Goal: Complete application form: Complete application form

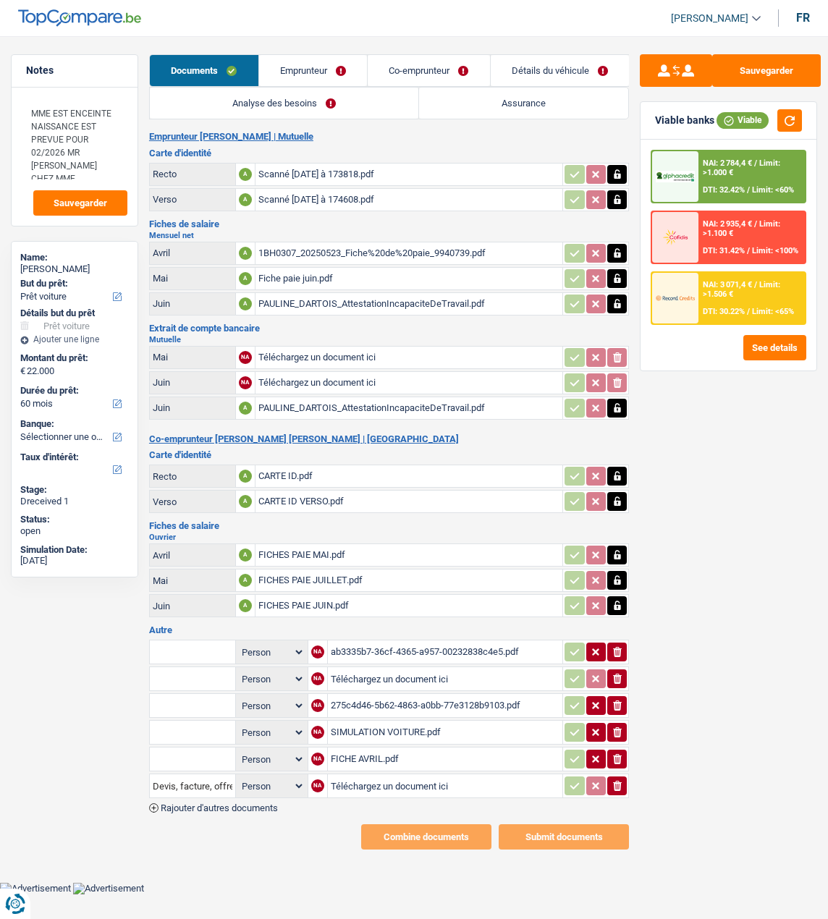
select select "car"
select select "60"
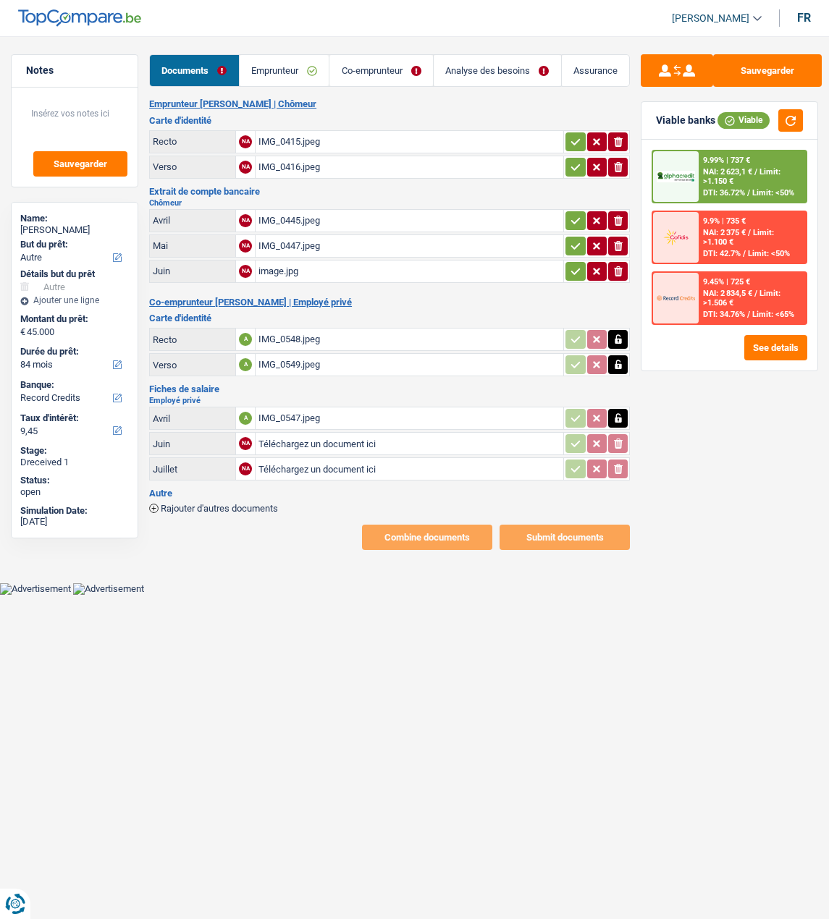
select select "other"
select select "84"
select select "record credits"
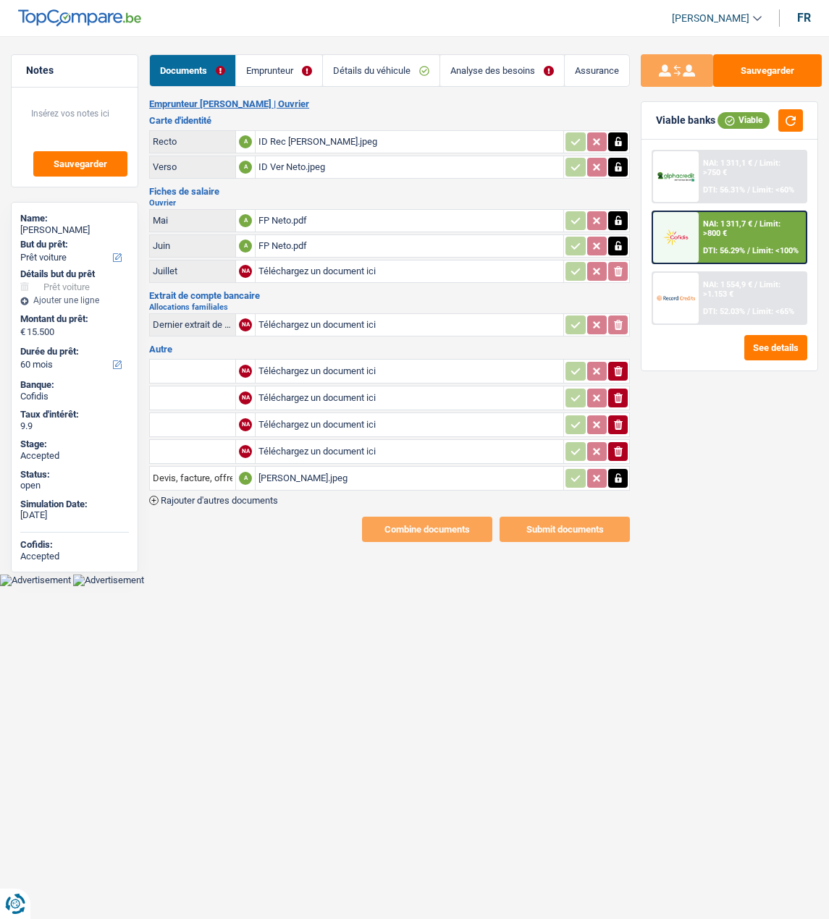
select select "car"
select select "60"
select select "352"
select select "ownerWithMortgage"
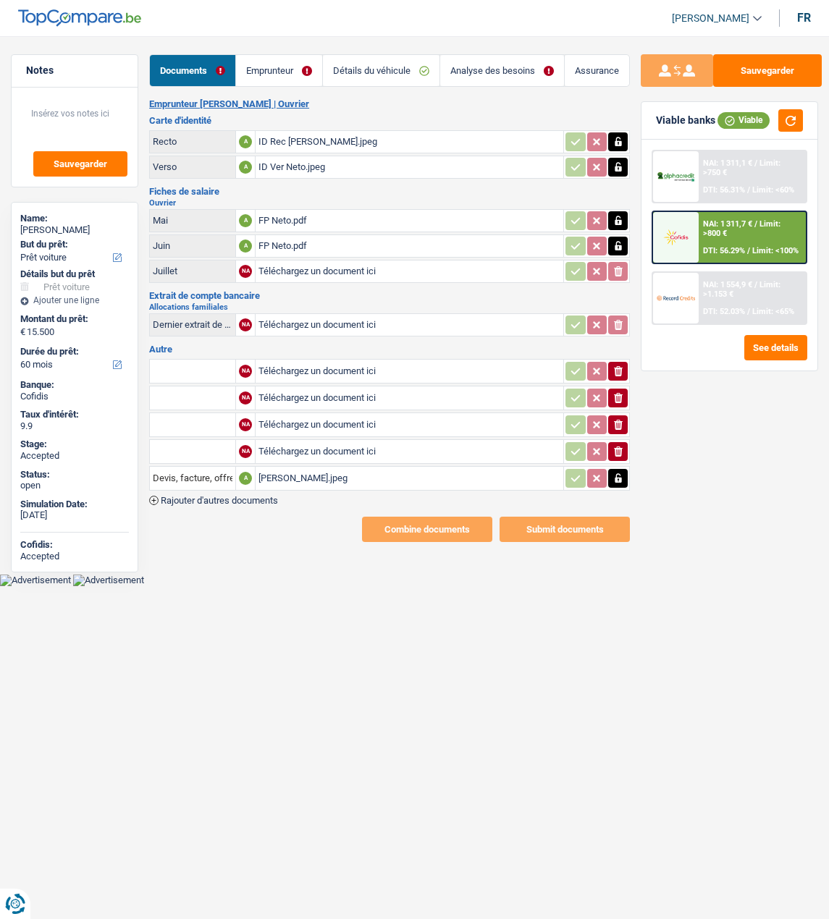
select select "mortgage"
select select "300"
select select "renovationLoan"
select select "60"
click at [322, 77] on link "Emprunteur" at bounding box center [279, 70] width 86 height 31
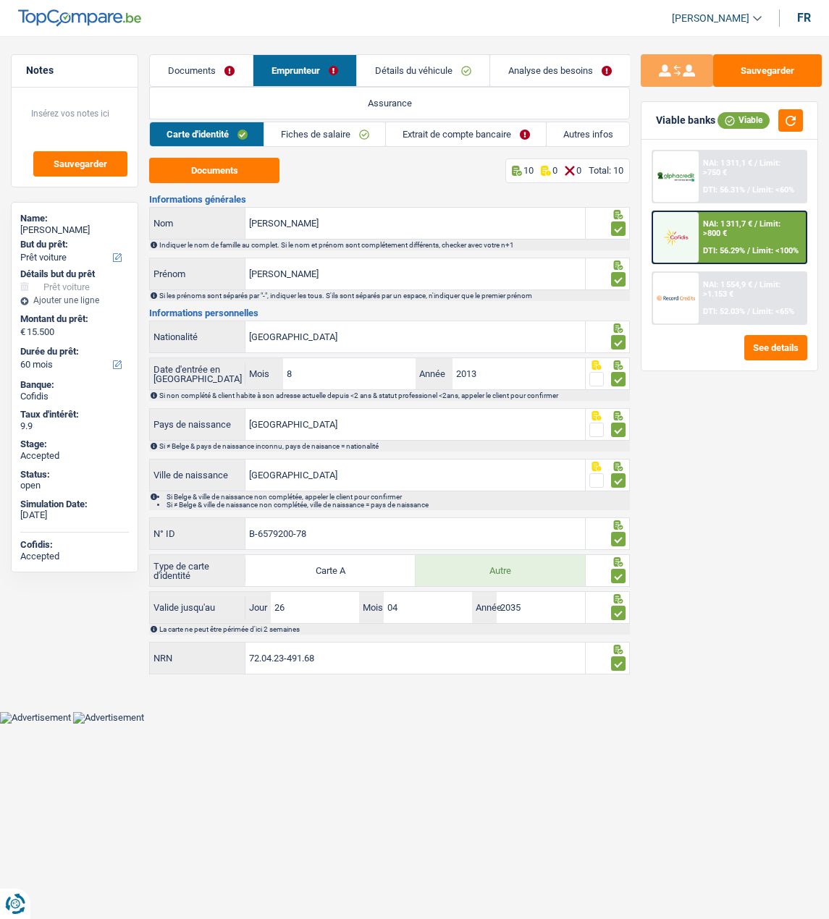
click at [472, 135] on link "Extrait de compte bancaire" at bounding box center [466, 134] width 160 height 24
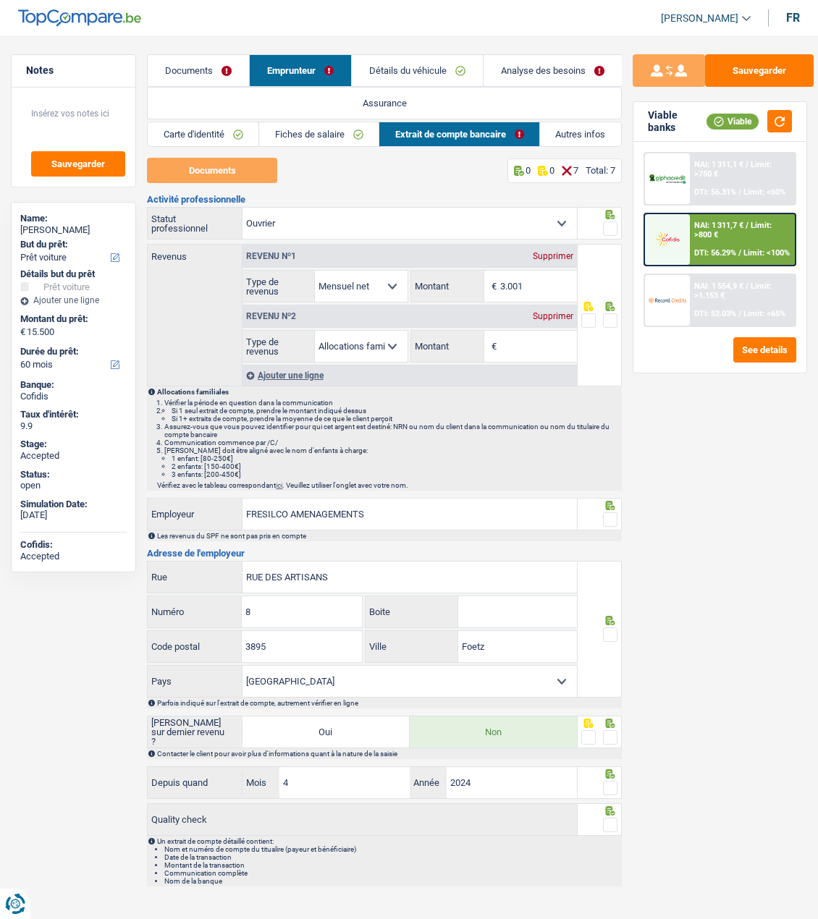
click at [547, 315] on div "Supprimer" at bounding box center [553, 316] width 48 height 9
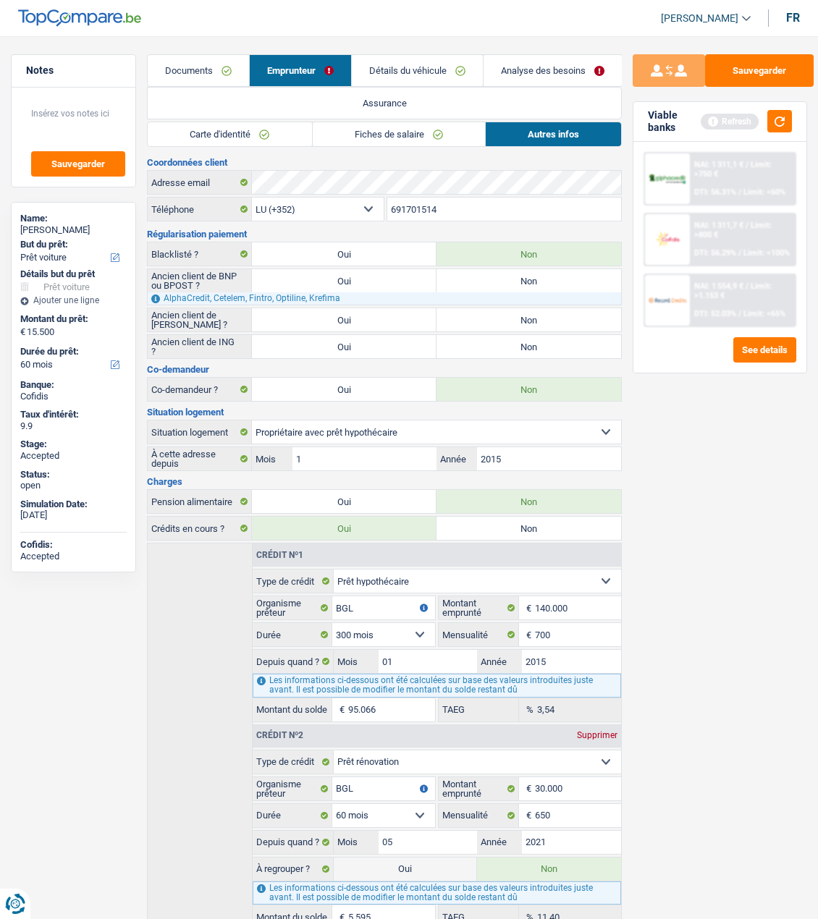
click at [426, 130] on link "Fiches de salaire" at bounding box center [399, 134] width 172 height 24
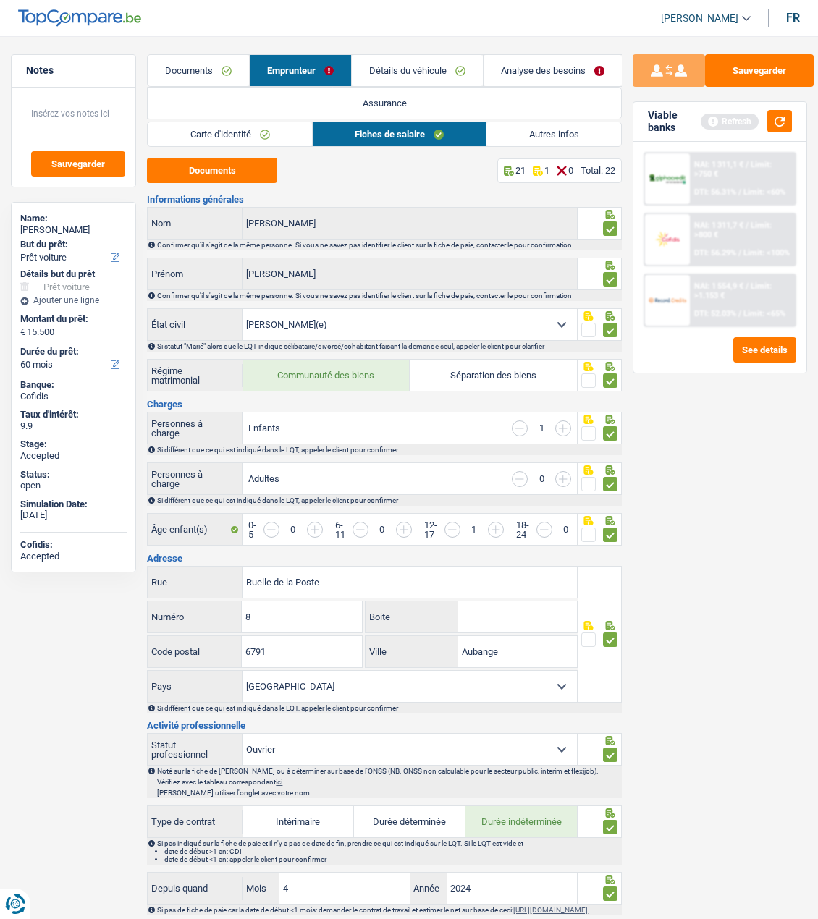
click at [206, 68] on link "Documents" at bounding box center [198, 70] width 101 height 31
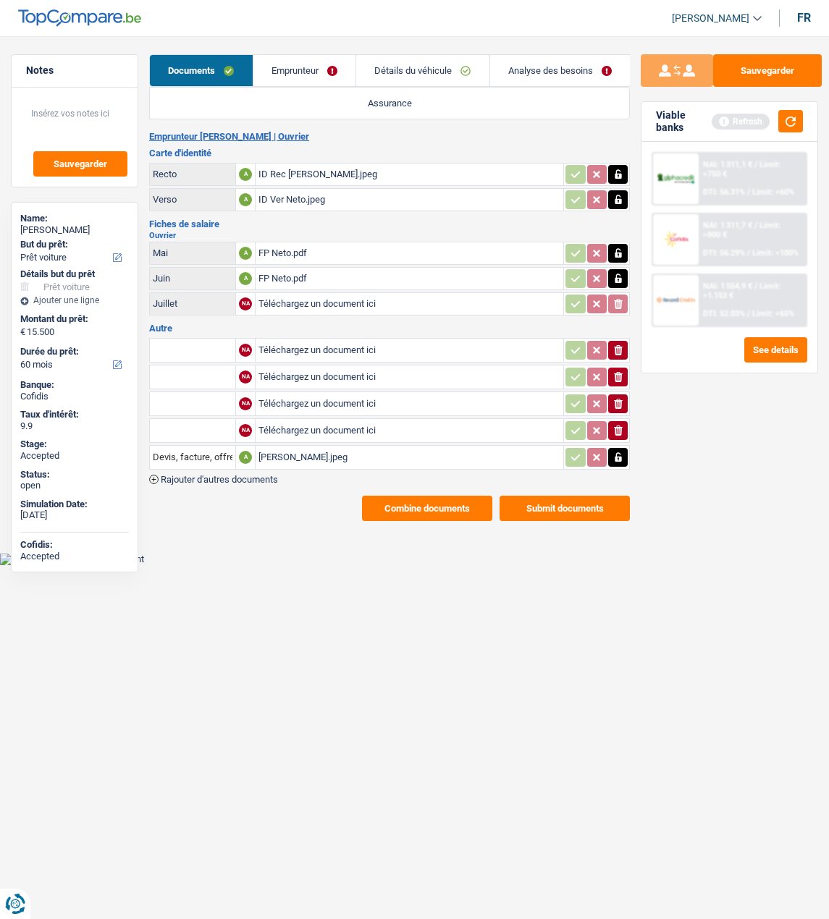
click at [450, 502] on button "Combine documents" at bounding box center [427, 508] width 130 height 25
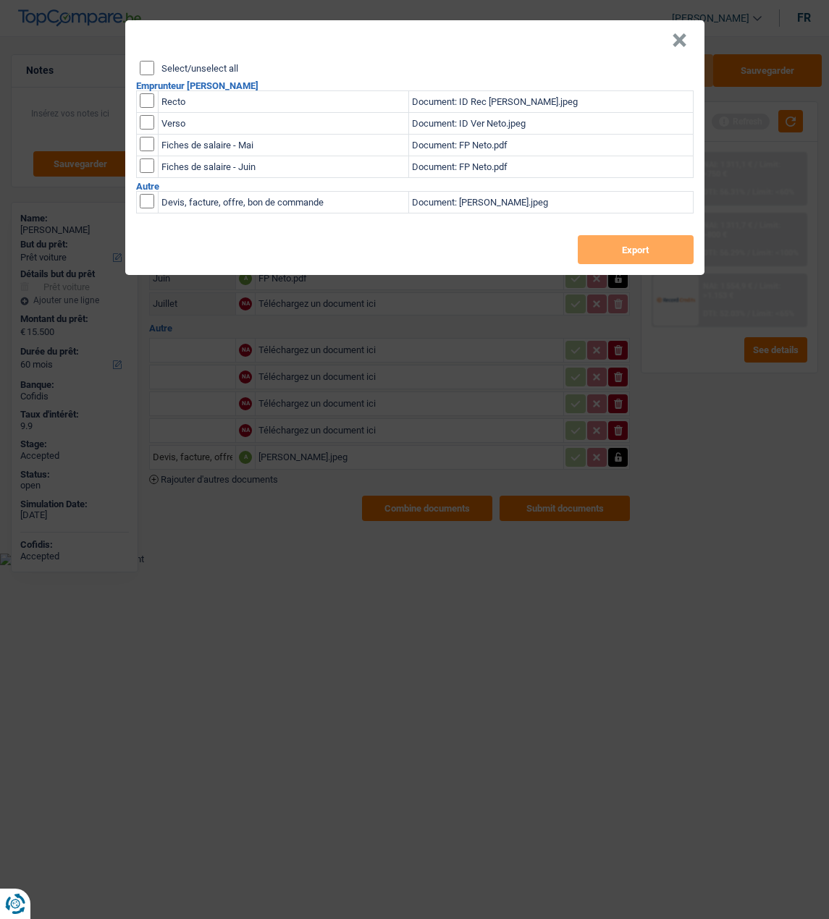
click at [143, 67] on input "Select/unselect all" at bounding box center [147, 68] width 14 height 14
checkbox input "true"
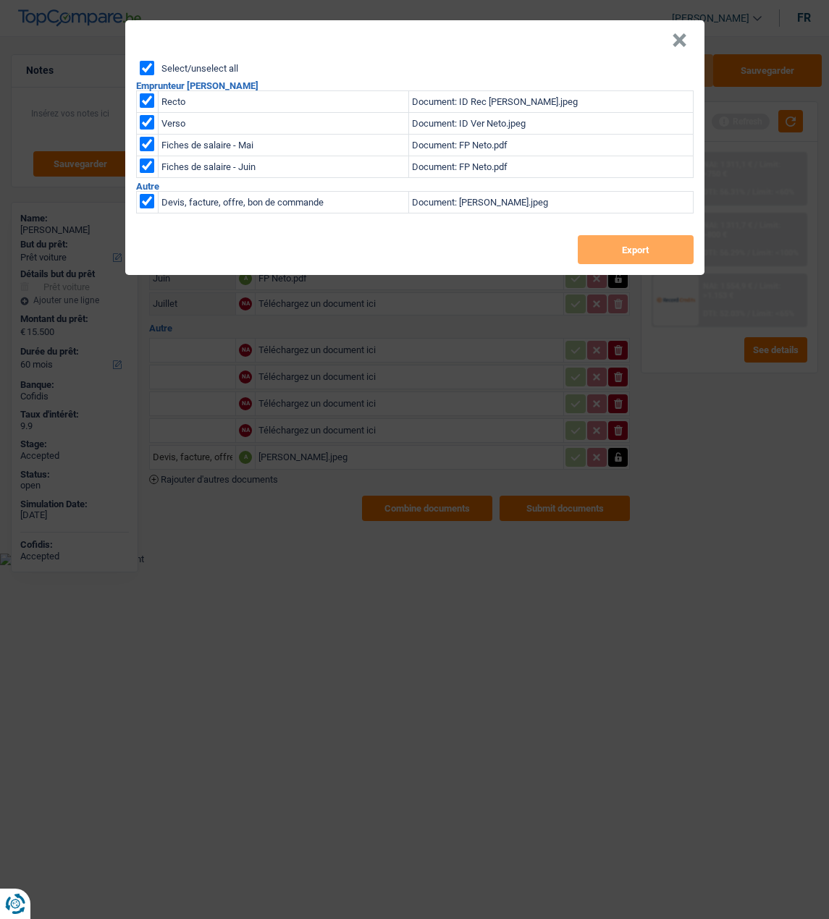
checkbox input "true"
click at [597, 235] on button "Export" at bounding box center [636, 249] width 116 height 29
drag, startPoint x: 688, startPoint y: 25, endPoint x: 670, endPoint y: 21, distance: 17.9
click at [684, 33] on button "×" at bounding box center [679, 40] width 15 height 14
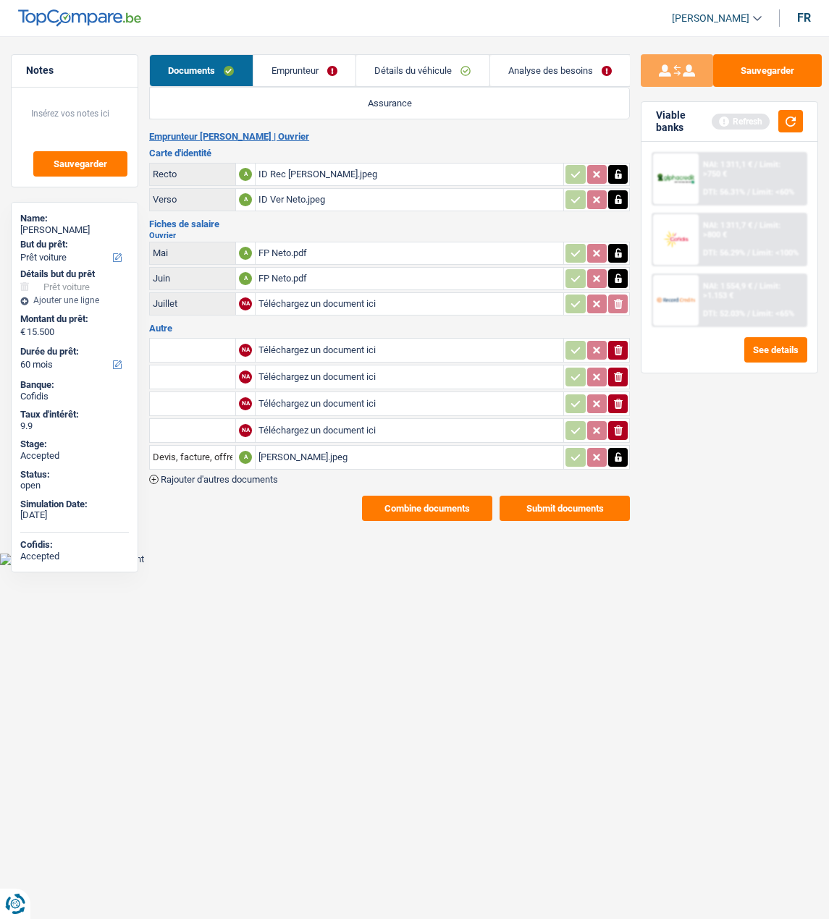
click at [283, 69] on link "Emprunteur" at bounding box center [304, 70] width 103 height 31
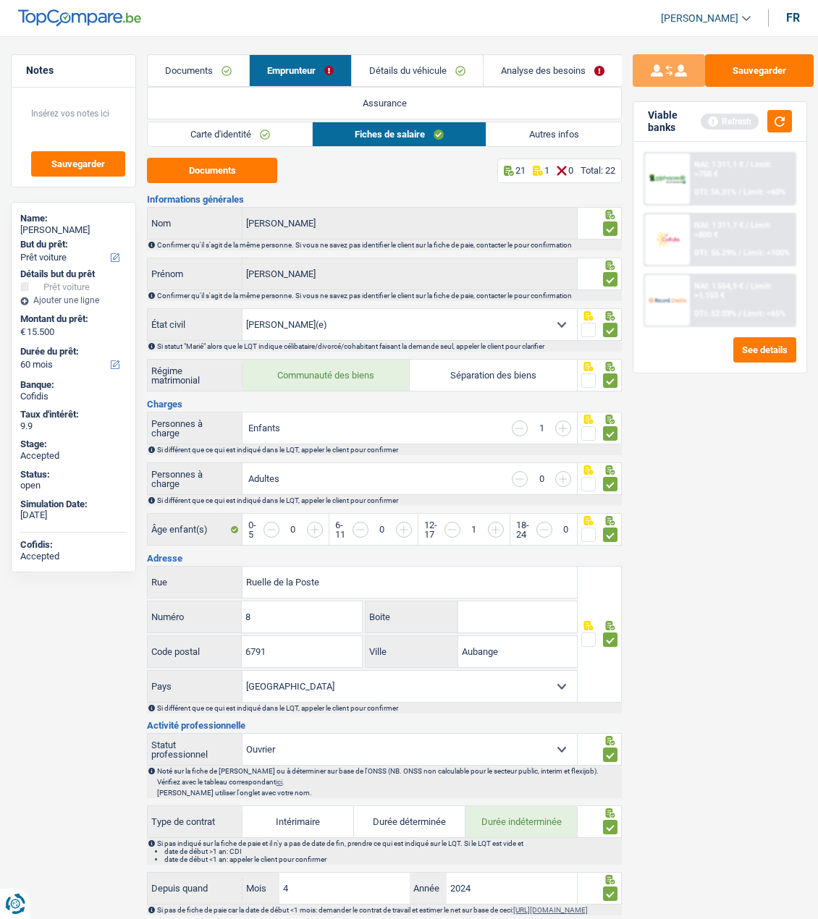
click at [258, 132] on link "Carte d'identité" at bounding box center [230, 134] width 164 height 24
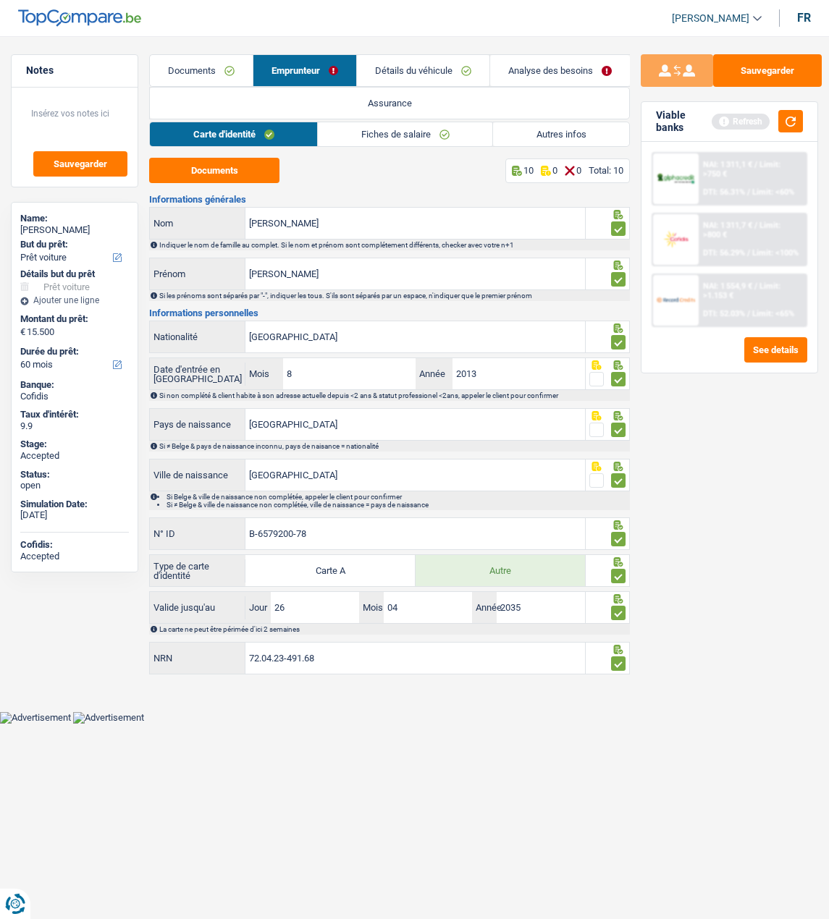
click at [428, 134] on link "Fiches de salaire" at bounding box center [405, 134] width 174 height 24
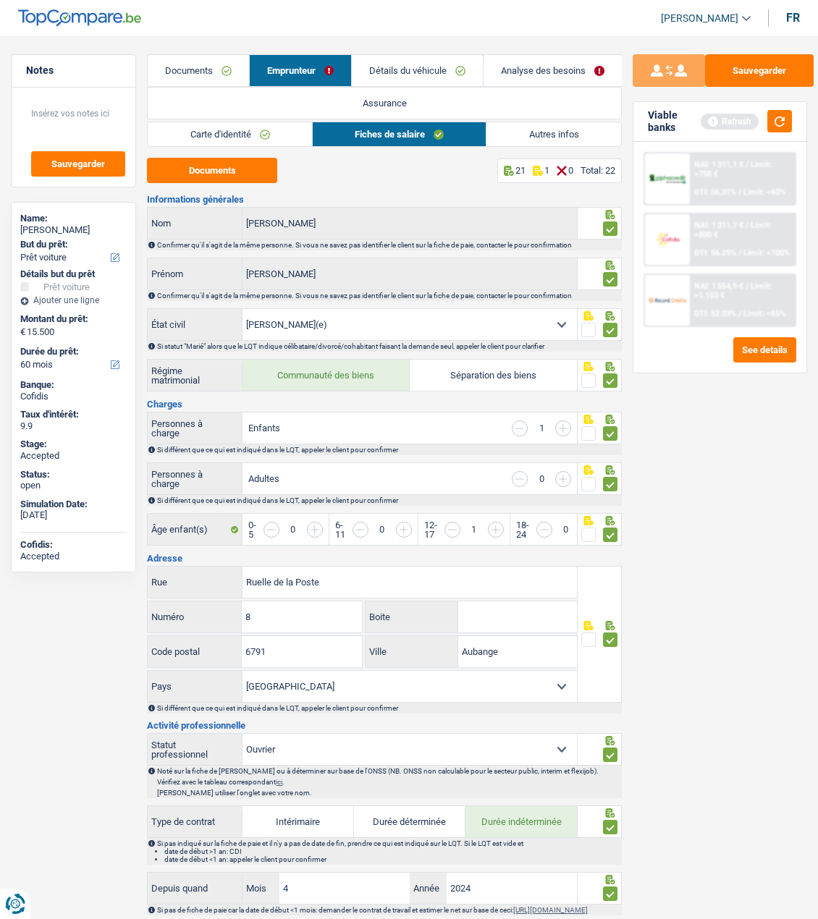
click at [533, 135] on link "Autres infos" at bounding box center [553, 134] width 134 height 24
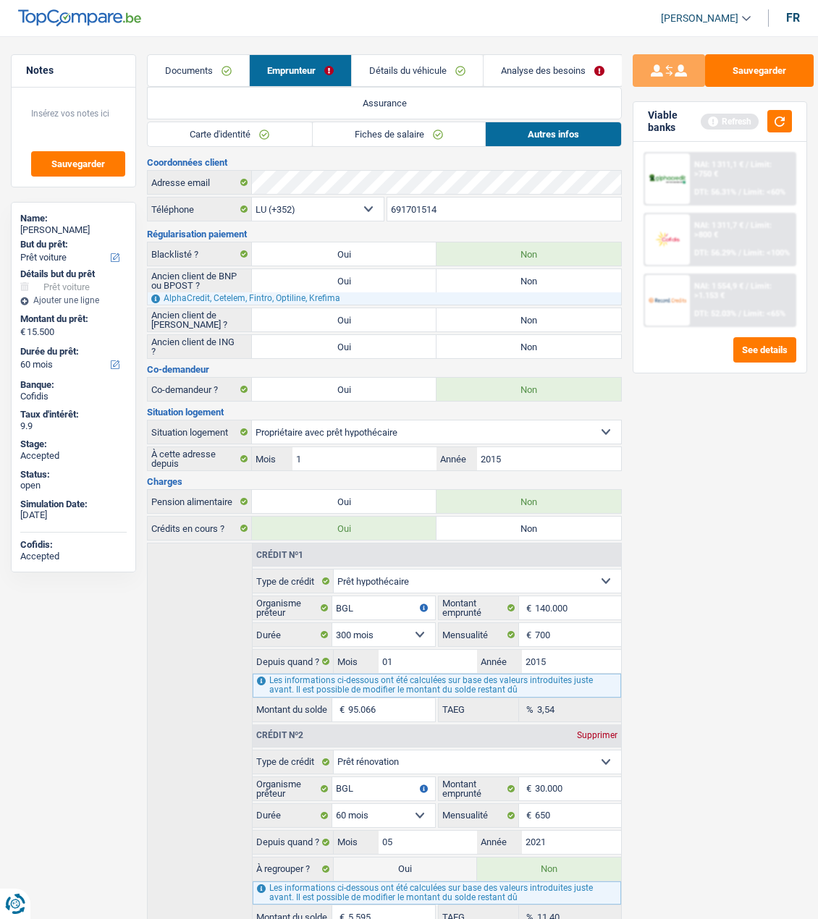
click at [531, 69] on link "Analyse des besoins" at bounding box center [553, 70] width 138 height 31
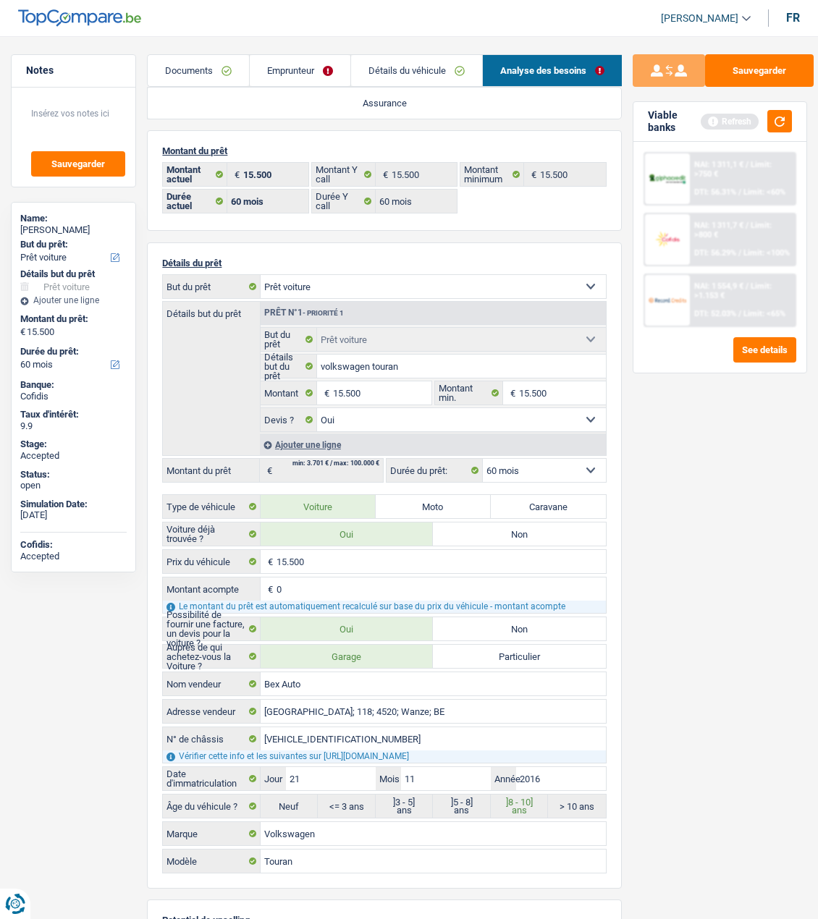
click at [309, 71] on link "Emprunteur" at bounding box center [300, 70] width 101 height 31
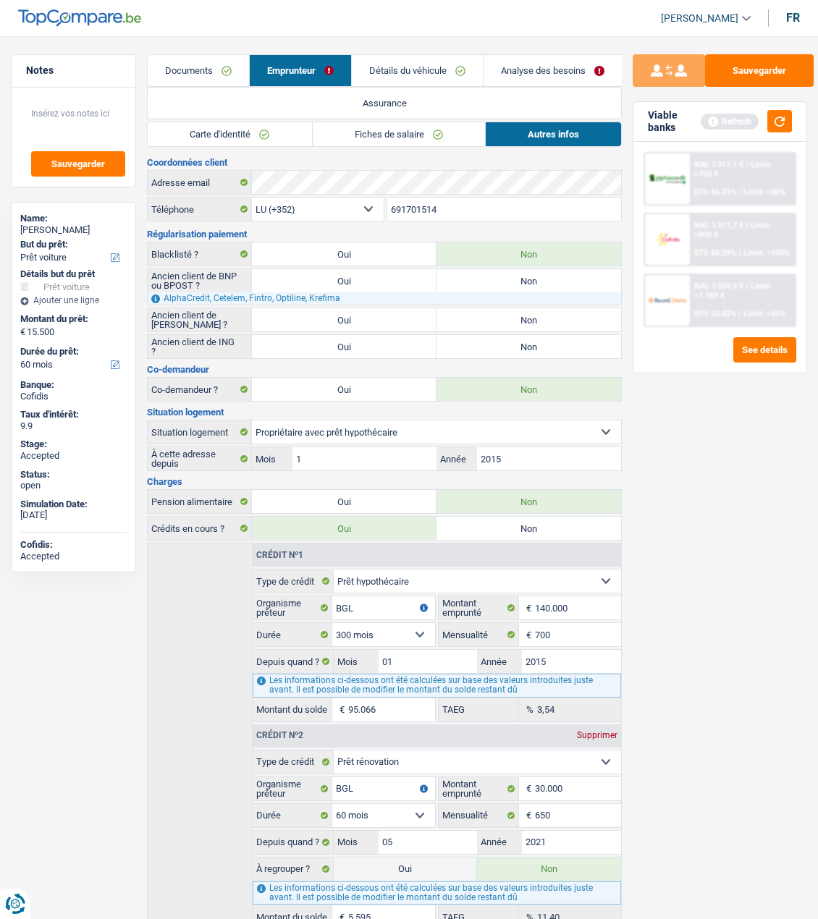
click at [392, 72] on link "Détails du véhicule" at bounding box center [417, 70] width 131 height 31
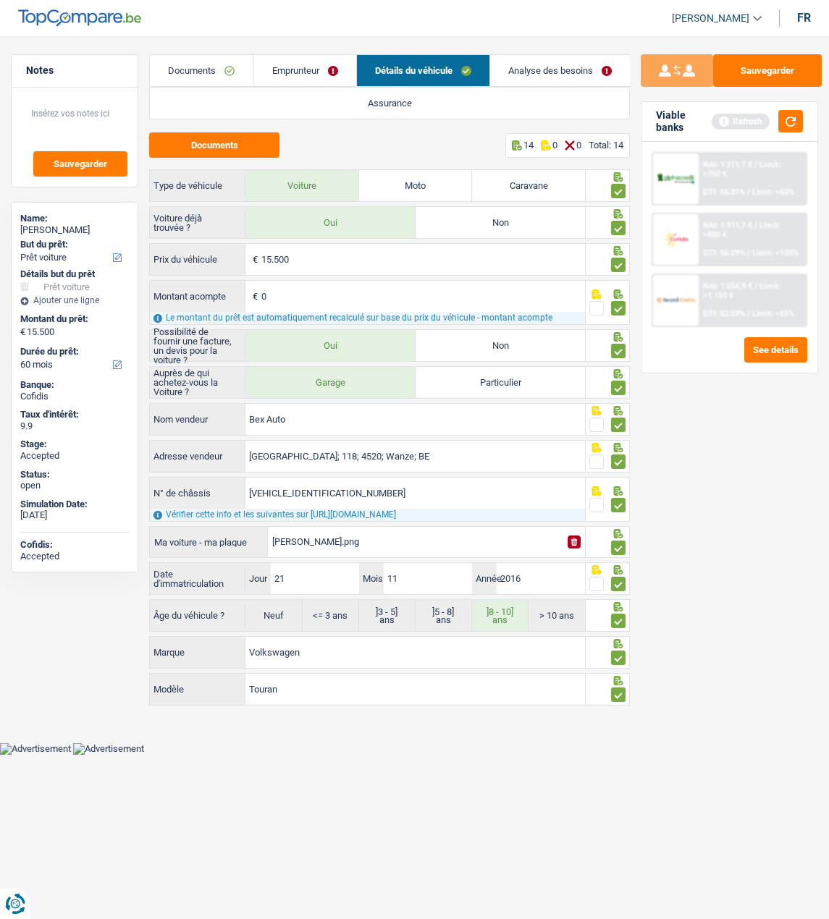
click at [330, 62] on link "Emprunteur" at bounding box center [304, 70] width 102 height 31
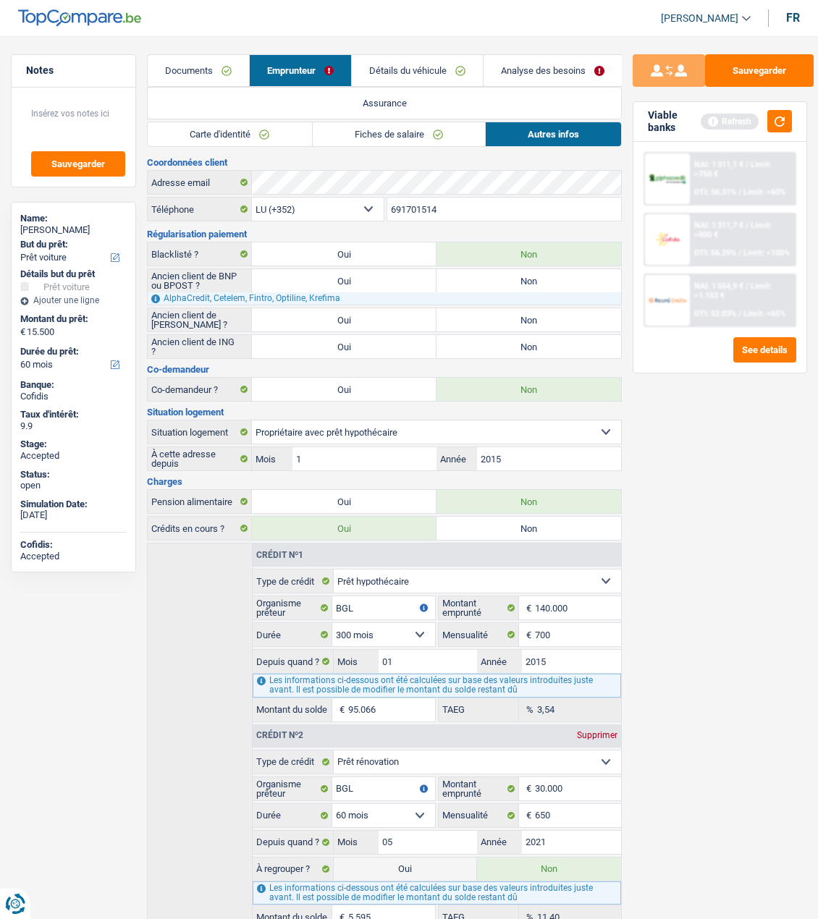
click at [413, 138] on link "Fiches de salaire" at bounding box center [399, 134] width 172 height 24
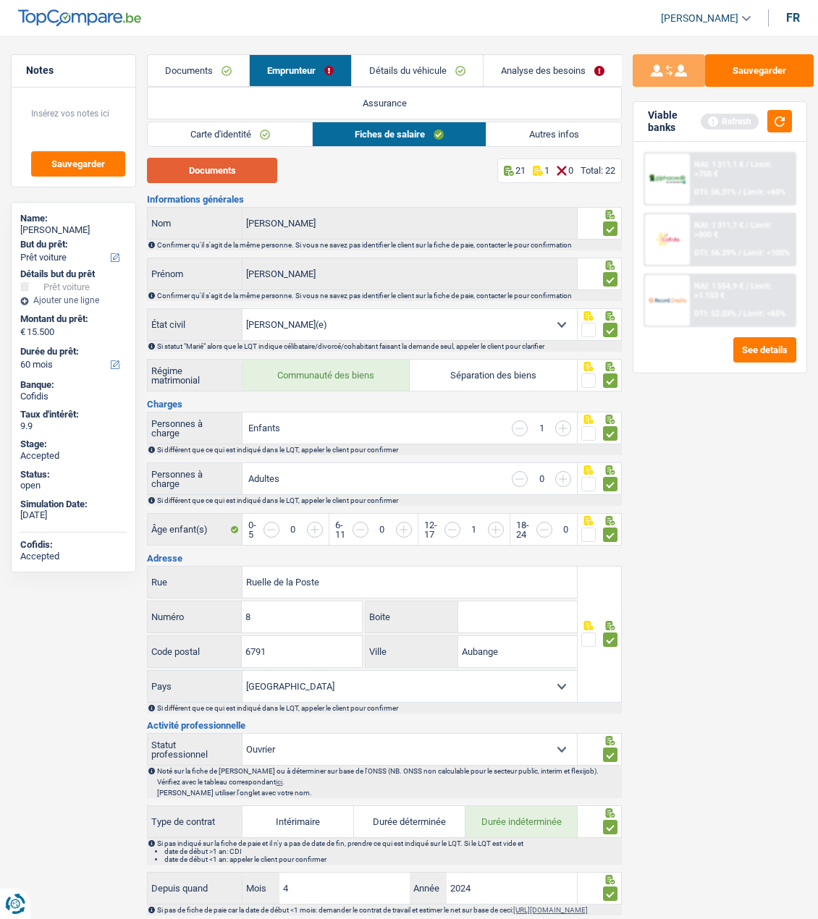
click at [219, 172] on button "Documents" at bounding box center [212, 170] width 130 height 25
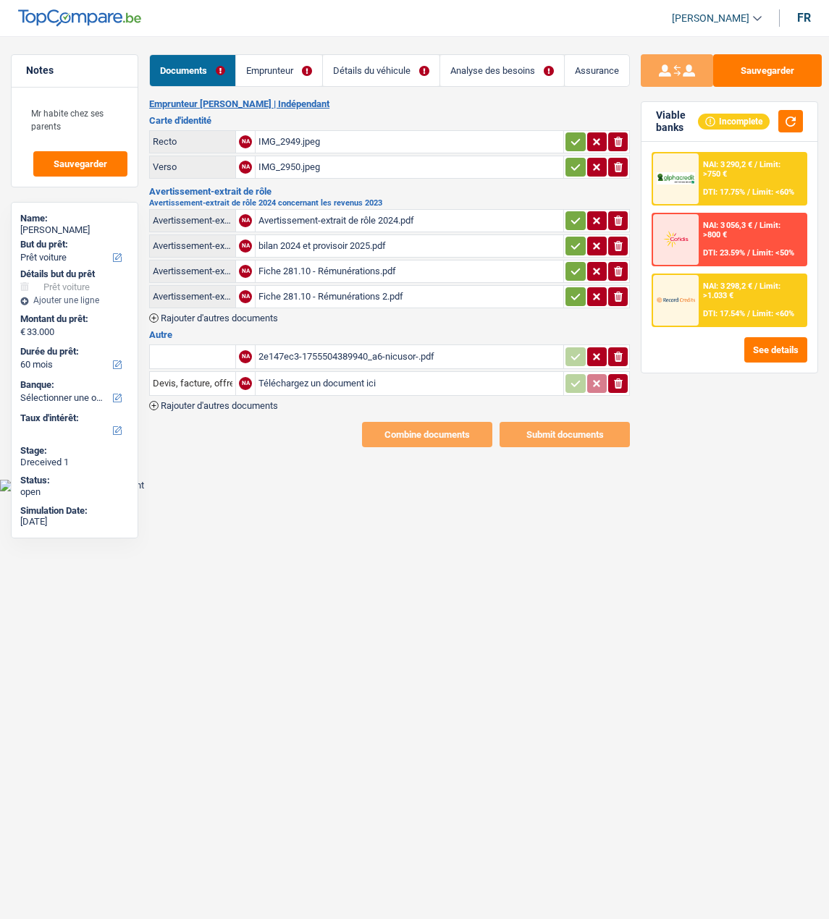
select select "car"
select select "60"
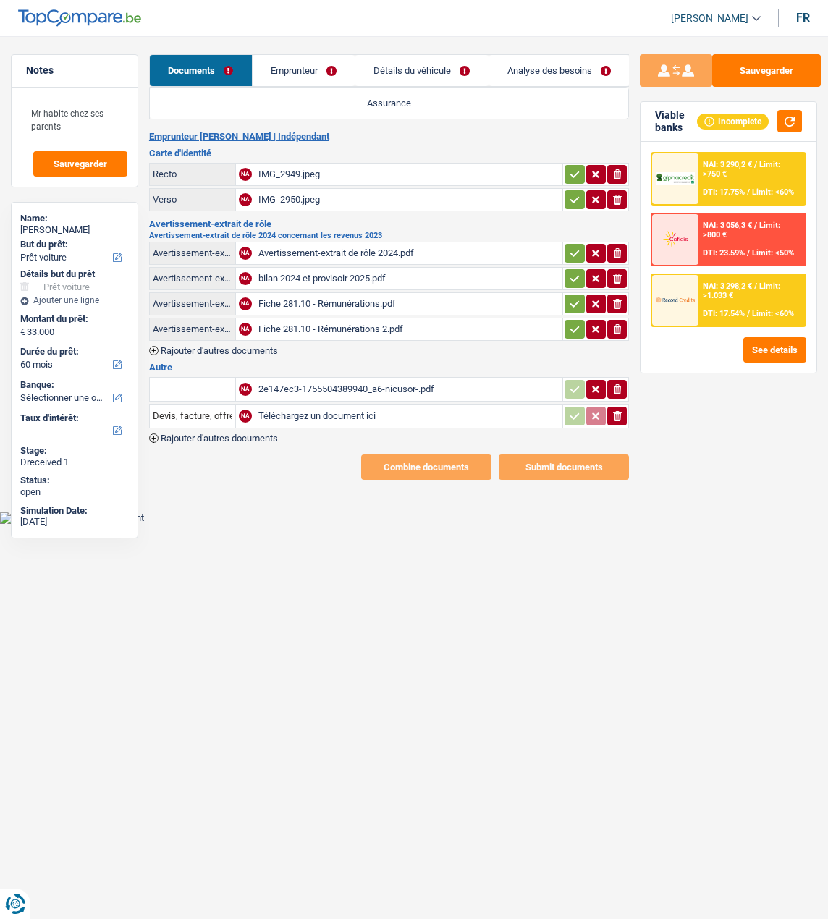
click at [312, 73] on link "Emprunteur" at bounding box center [304, 70] width 103 height 31
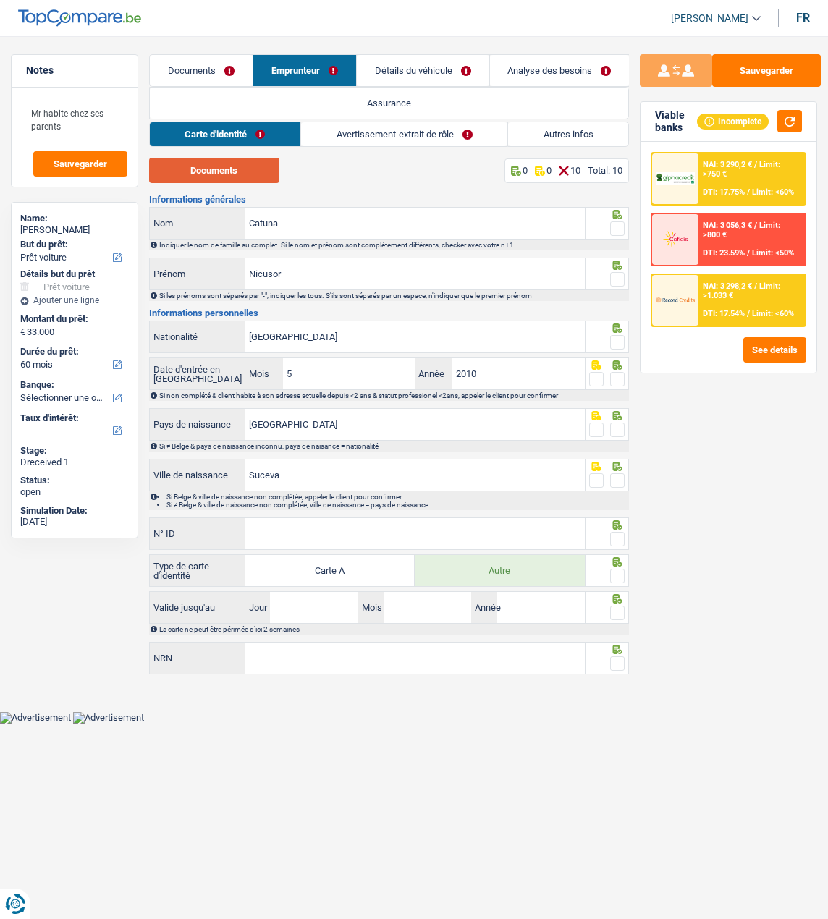
click at [221, 171] on button "Documents" at bounding box center [214, 170] width 130 height 25
click at [612, 225] on span at bounding box center [617, 228] width 14 height 14
click at [0, 0] on input "radio" at bounding box center [0, 0] width 0 height 0
drag, startPoint x: 623, startPoint y: 273, endPoint x: 616, endPoint y: 291, distance: 19.5
click at [621, 273] on span at bounding box center [617, 279] width 14 height 14
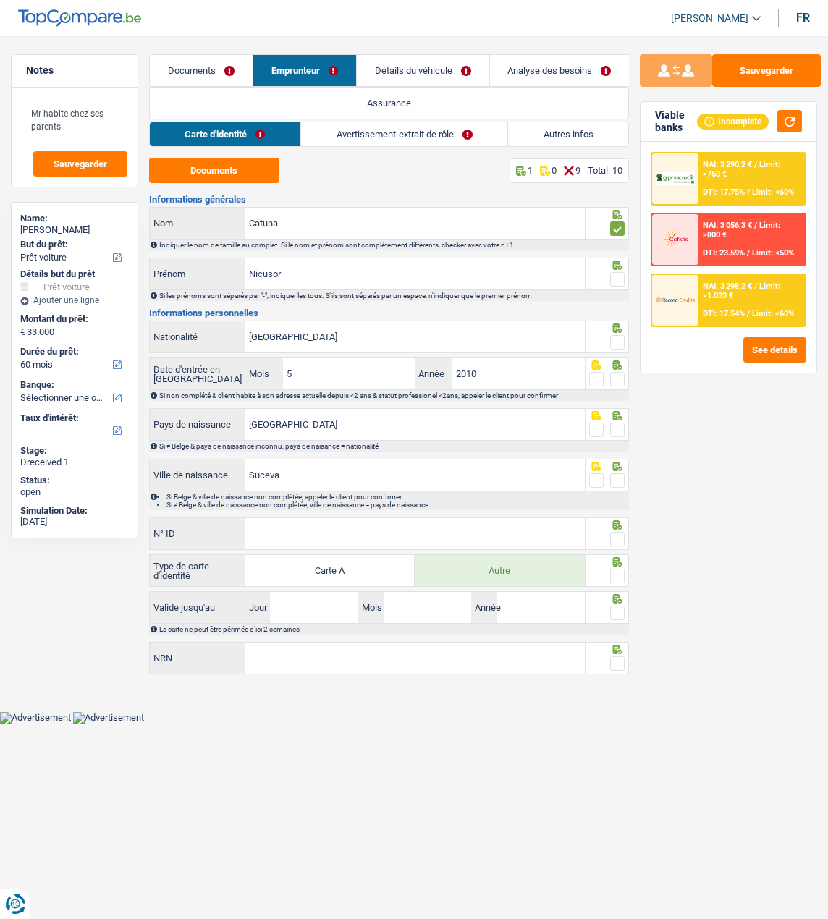
click at [0, 0] on input "radio" at bounding box center [0, 0] width 0 height 0
click at [619, 339] on span at bounding box center [617, 342] width 14 height 14
click at [0, 0] on input "radio" at bounding box center [0, 0] width 0 height 0
click at [616, 374] on span at bounding box center [617, 379] width 14 height 14
click at [0, 0] on input "radio" at bounding box center [0, 0] width 0 height 0
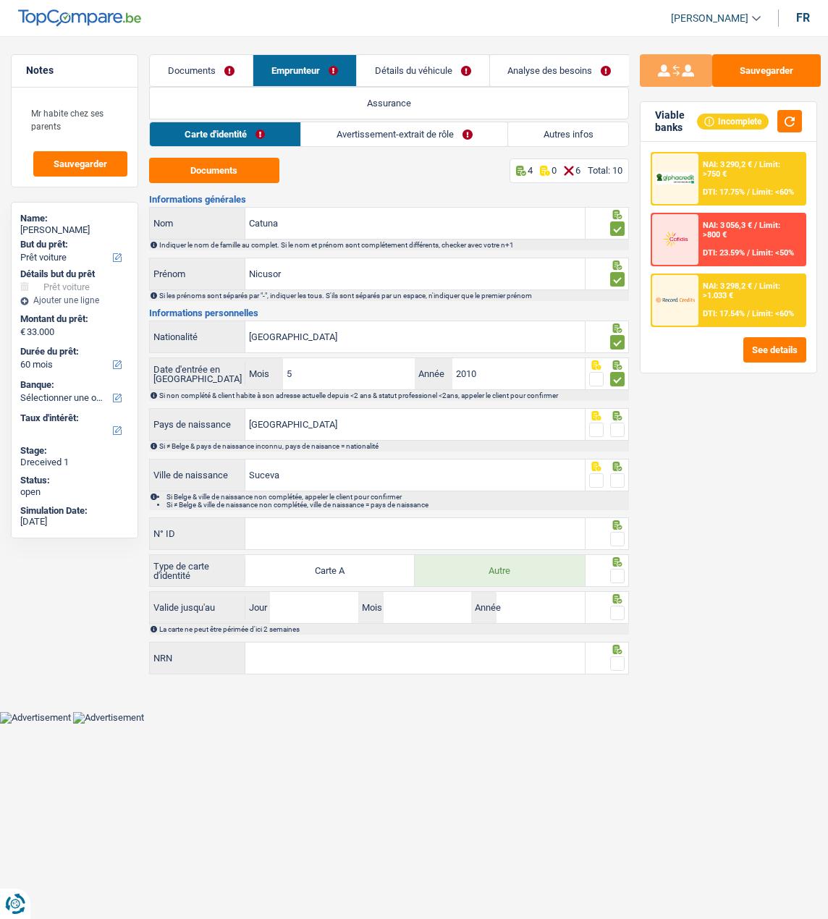
click at [619, 426] on span at bounding box center [617, 430] width 14 height 14
click at [0, 0] on input "radio" at bounding box center [0, 0] width 0 height 0
click at [615, 477] on span at bounding box center [617, 480] width 14 height 14
click at [0, 0] on input "radio" at bounding box center [0, 0] width 0 height 0
click at [495, 533] on input "N° ID" at bounding box center [414, 533] width 339 height 31
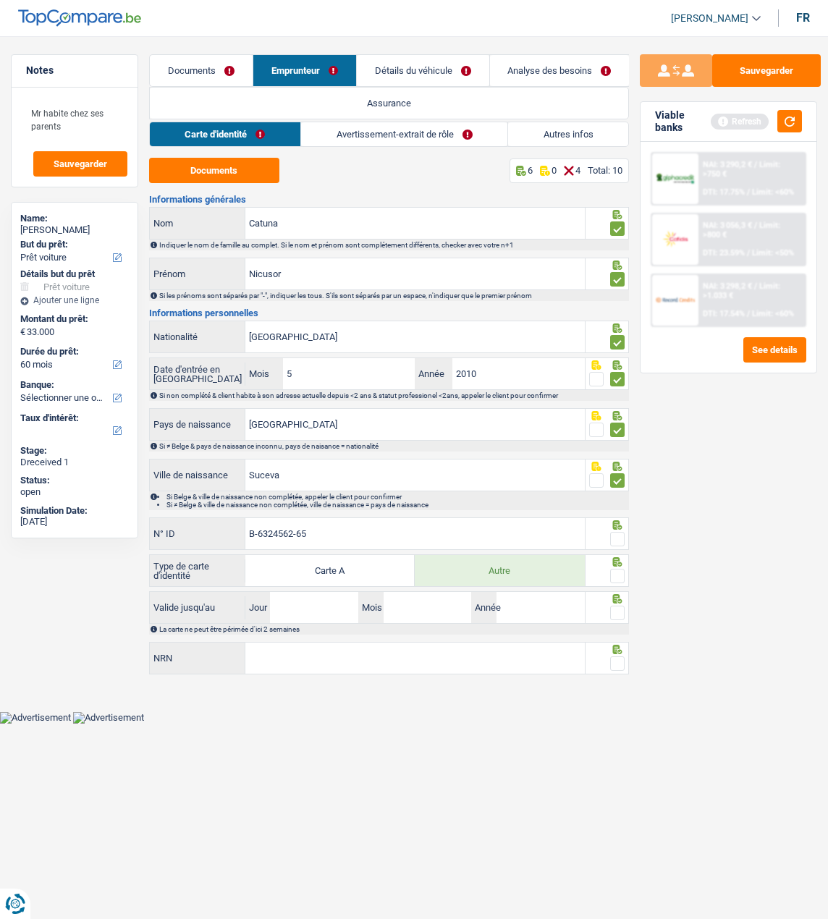
type input "B-6324562-65"
drag, startPoint x: 620, startPoint y: 536, endPoint x: 618, endPoint y: 546, distance: 9.5
click at [620, 544] on div at bounding box center [617, 540] width 14 height 18
click at [617, 536] on span at bounding box center [617, 539] width 14 height 14
click at [0, 0] on input "radio" at bounding box center [0, 0] width 0 height 0
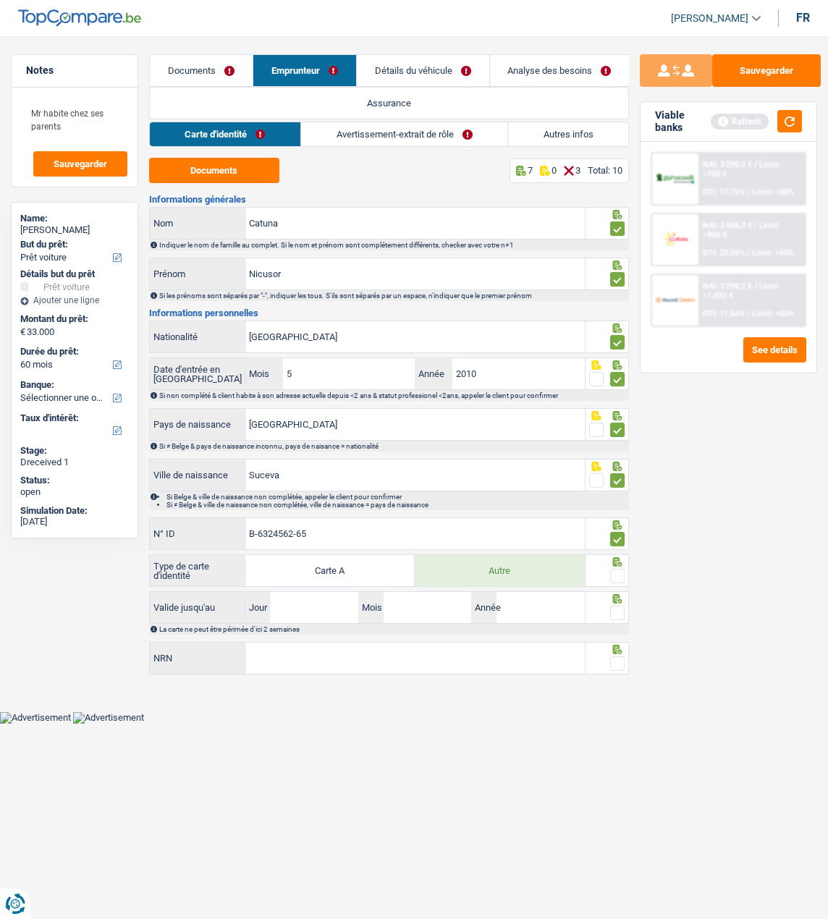
click at [617, 574] on span at bounding box center [617, 576] width 14 height 14
click at [0, 0] on input "radio" at bounding box center [0, 0] width 0 height 0
click at [292, 603] on input "Jour" at bounding box center [314, 607] width 88 height 31
type input "06"
type input "12"
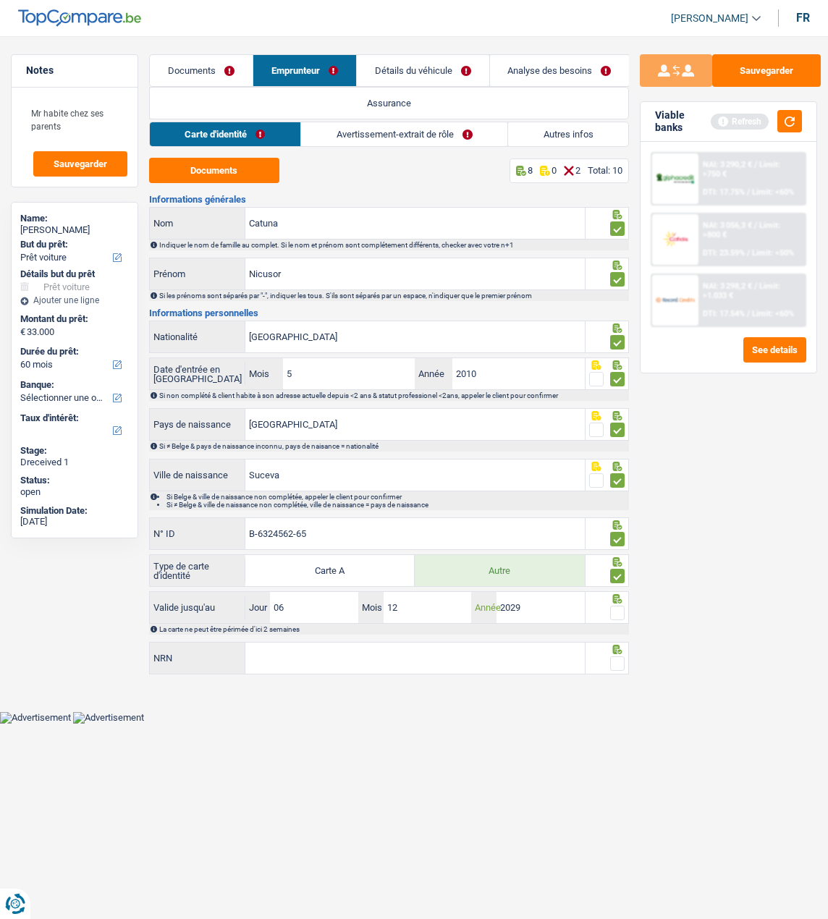
type input "2029"
drag, startPoint x: 614, startPoint y: 609, endPoint x: 617, endPoint y: 637, distance: 28.4
click at [615, 610] on span at bounding box center [617, 613] width 14 height 14
click at [0, 0] on input "radio" at bounding box center [0, 0] width 0 height 0
click at [464, 650] on input "NRN" at bounding box center [414, 658] width 339 height 31
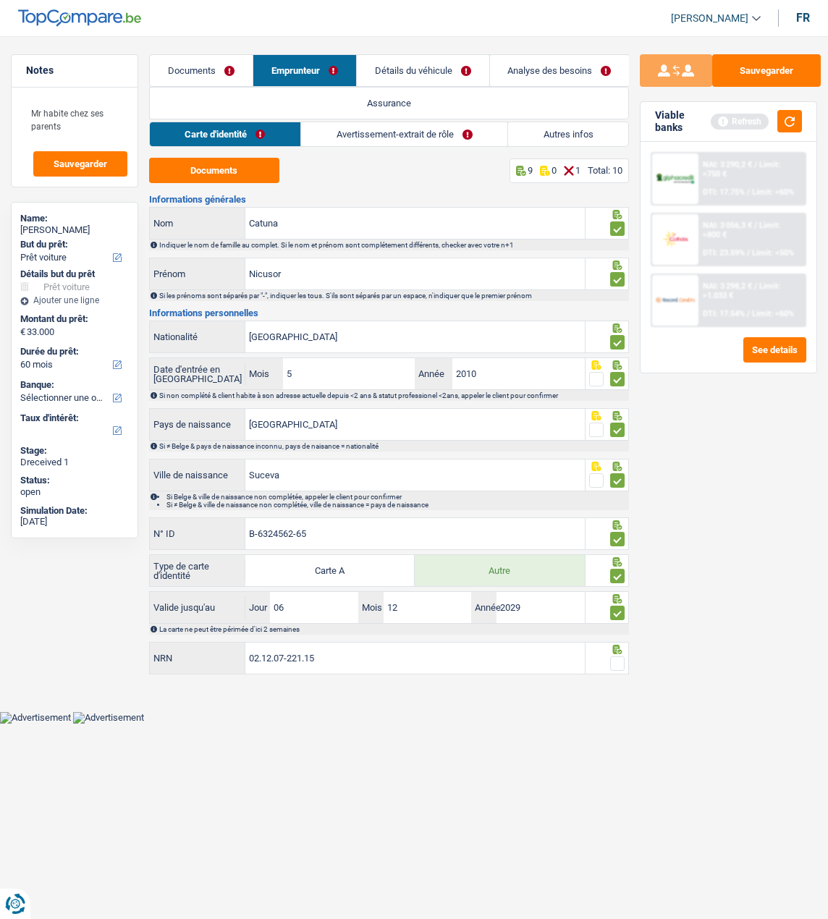
type input "02.12.07-221.15"
click at [620, 663] on span at bounding box center [617, 664] width 14 height 14
click at [0, 0] on input "radio" at bounding box center [0, 0] width 0 height 0
click at [402, 134] on link "Avertissement-extrait de rôle" at bounding box center [405, 134] width 206 height 24
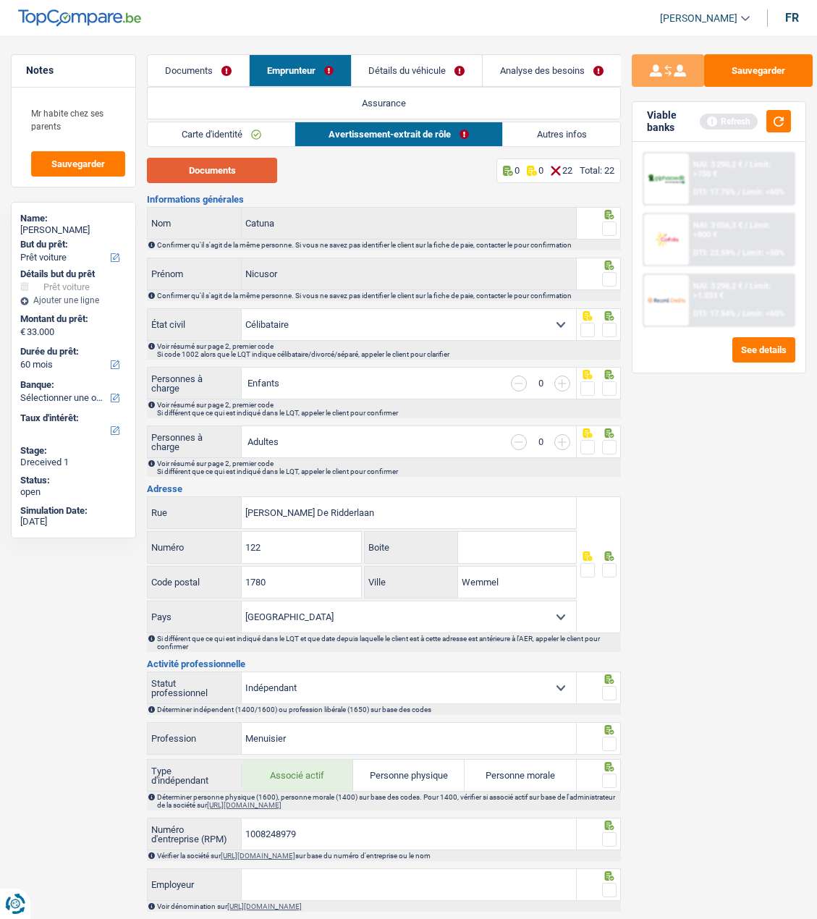
click at [224, 164] on button "Documents" at bounding box center [212, 170] width 130 height 25
click at [608, 227] on span at bounding box center [609, 228] width 14 height 14
click at [0, 0] on input "radio" at bounding box center [0, 0] width 0 height 0
click at [609, 272] on span at bounding box center [609, 279] width 14 height 14
click at [0, 0] on input "radio" at bounding box center [0, 0] width 0 height 0
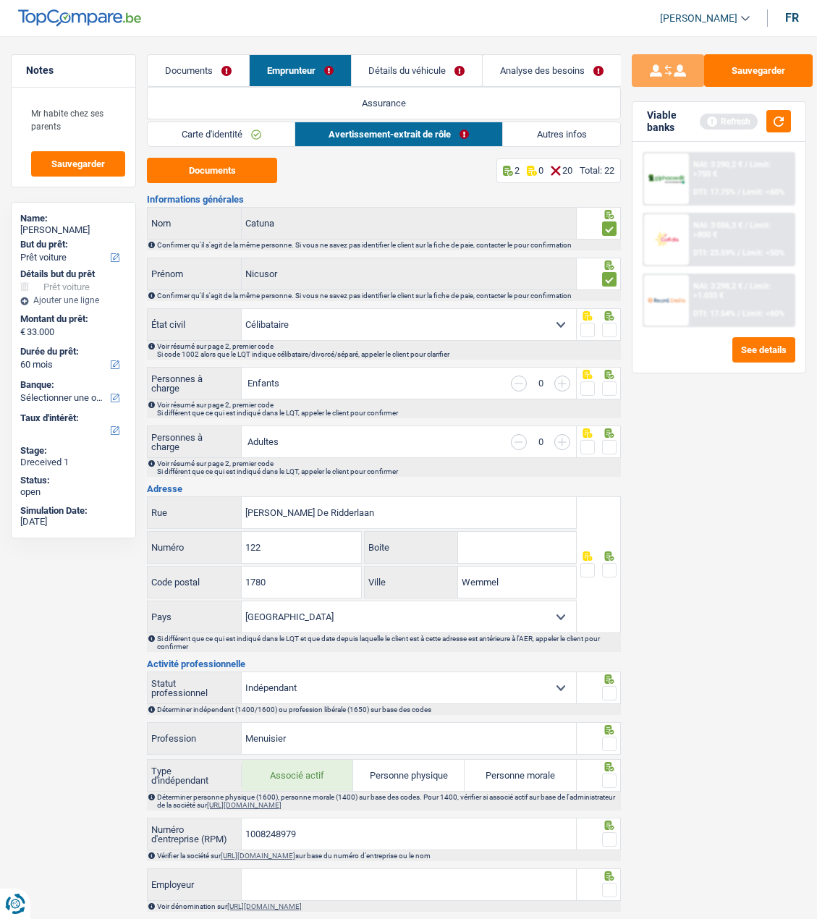
click at [612, 325] on span at bounding box center [609, 330] width 14 height 14
click at [0, 0] on input "radio" at bounding box center [0, 0] width 0 height 0
click at [612, 387] on span at bounding box center [609, 388] width 14 height 14
click at [0, 0] on input "radio" at bounding box center [0, 0] width 0 height 0
click at [612, 448] on span at bounding box center [609, 447] width 14 height 14
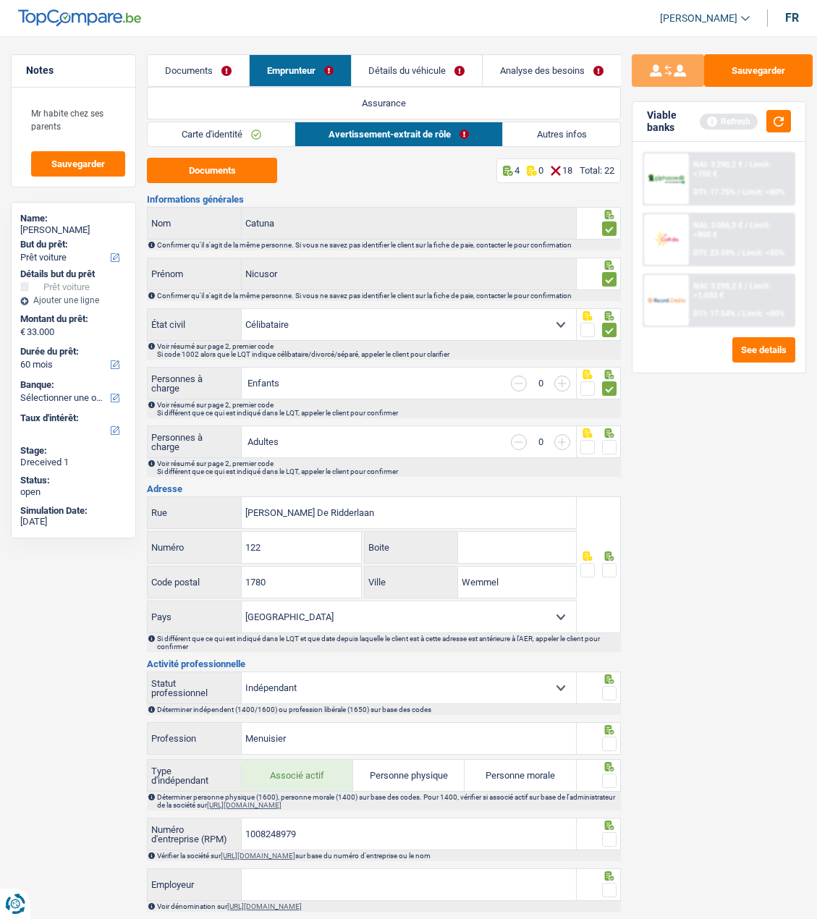
click at [0, 0] on input "radio" at bounding box center [0, 0] width 0 height 0
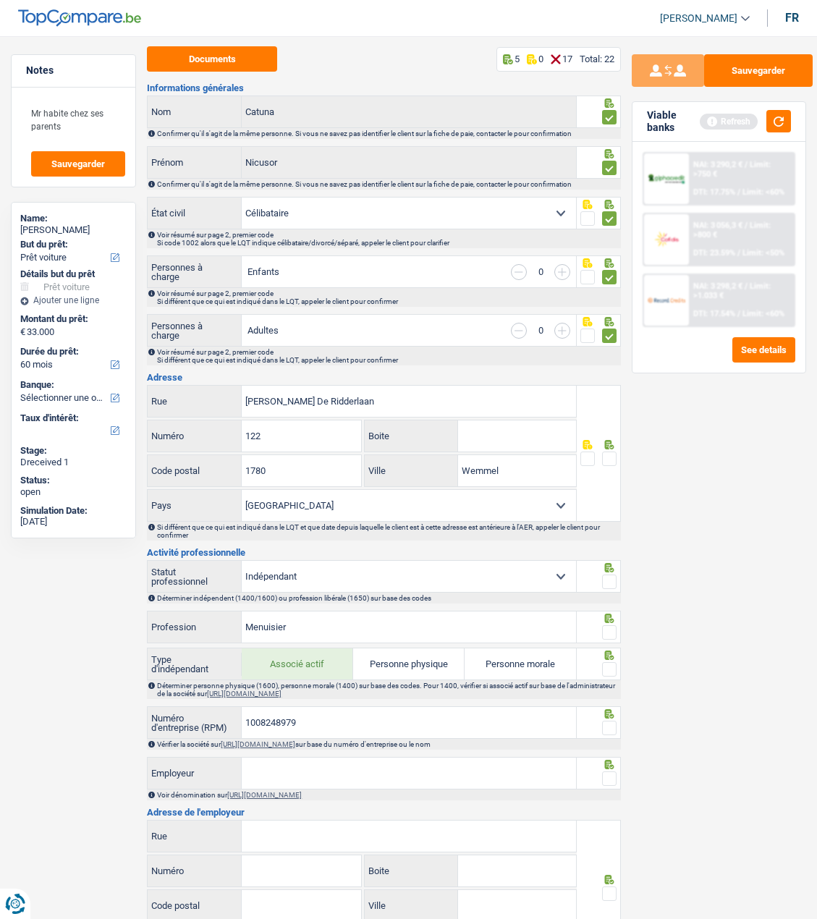
scroll to position [145, 0]
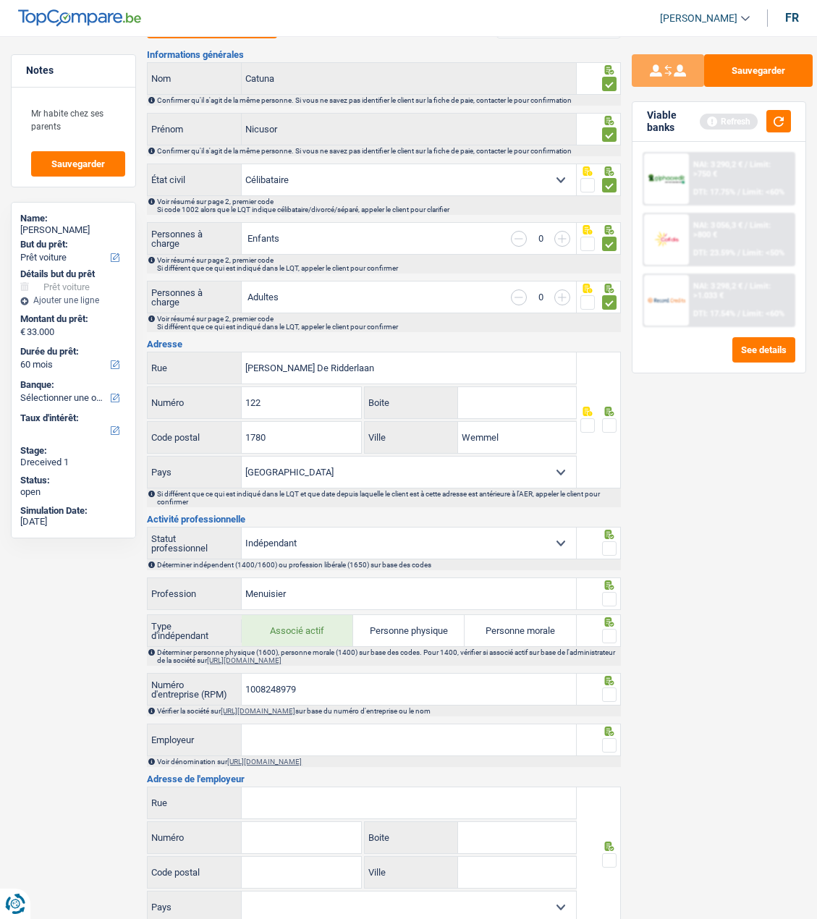
click at [612, 424] on span at bounding box center [609, 425] width 14 height 14
click at [0, 0] on input "radio" at bounding box center [0, 0] width 0 height 0
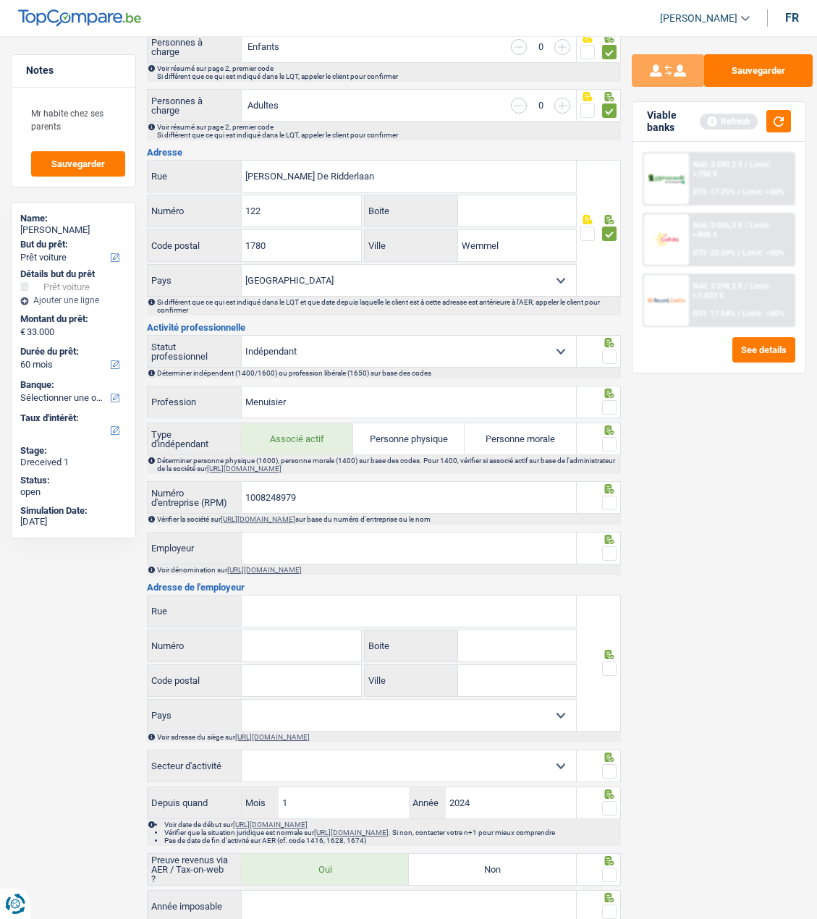
scroll to position [362, 0]
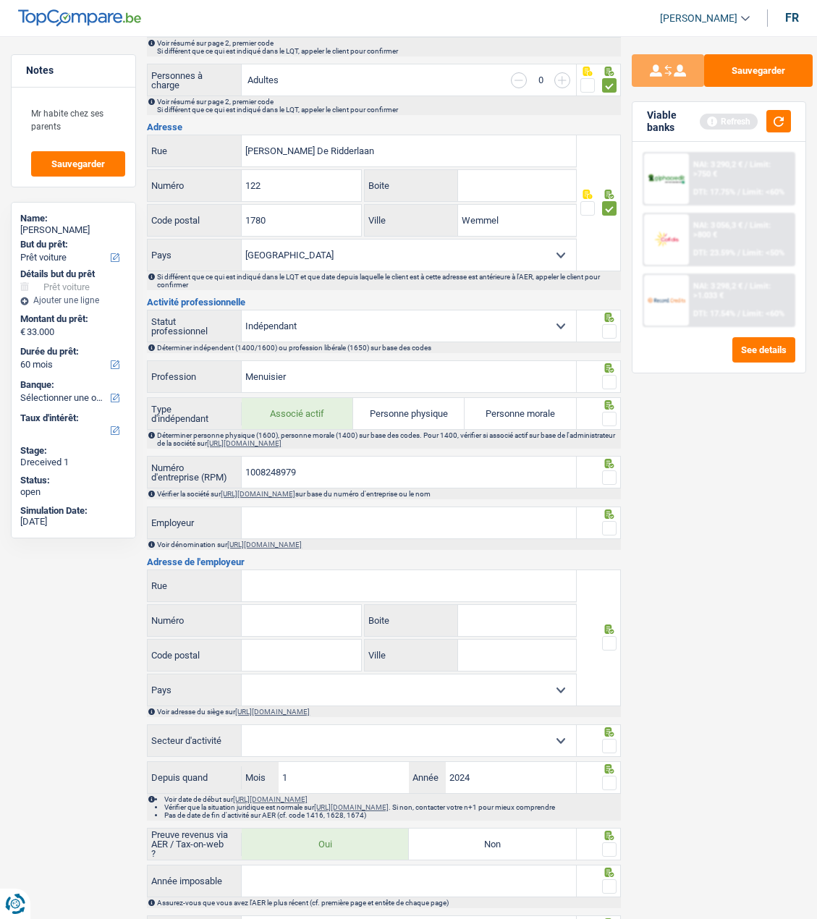
click at [609, 332] on span at bounding box center [609, 331] width 14 height 14
click at [0, 0] on input "radio" at bounding box center [0, 0] width 0 height 0
click at [609, 379] on span at bounding box center [609, 382] width 14 height 14
click at [0, 0] on input "radio" at bounding box center [0, 0] width 0 height 0
click at [318, 466] on input "1008248979" at bounding box center [409, 472] width 334 height 31
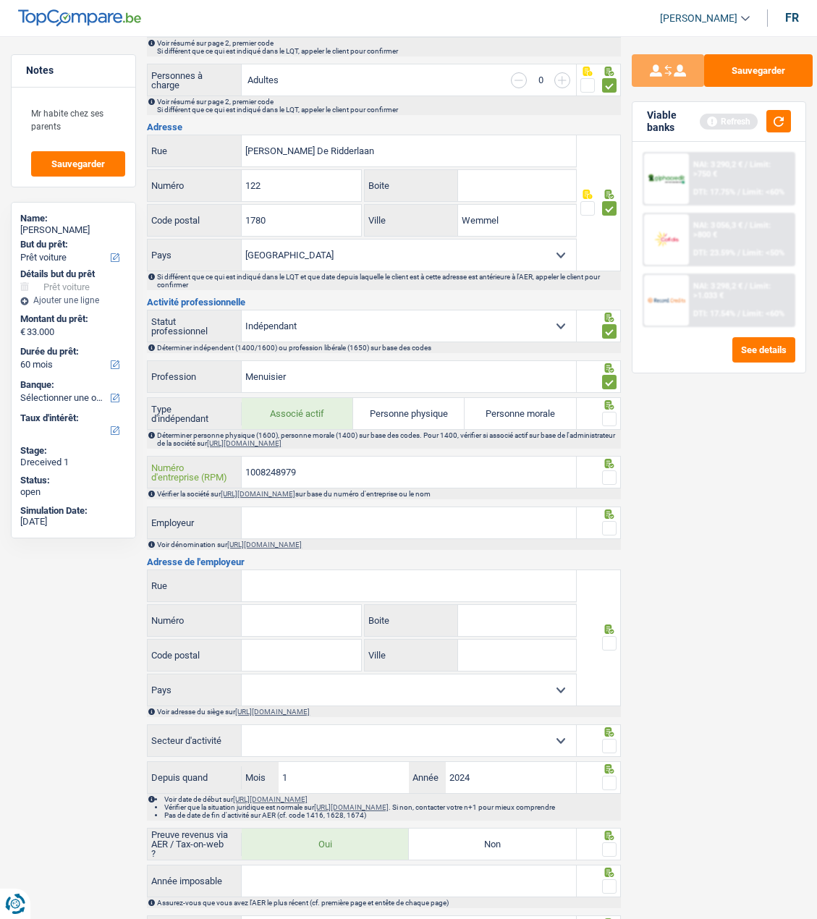
click at [318, 466] on input "1008248979" at bounding box center [409, 472] width 334 height 31
click at [782, 116] on button "button" at bounding box center [779, 121] width 25 height 22
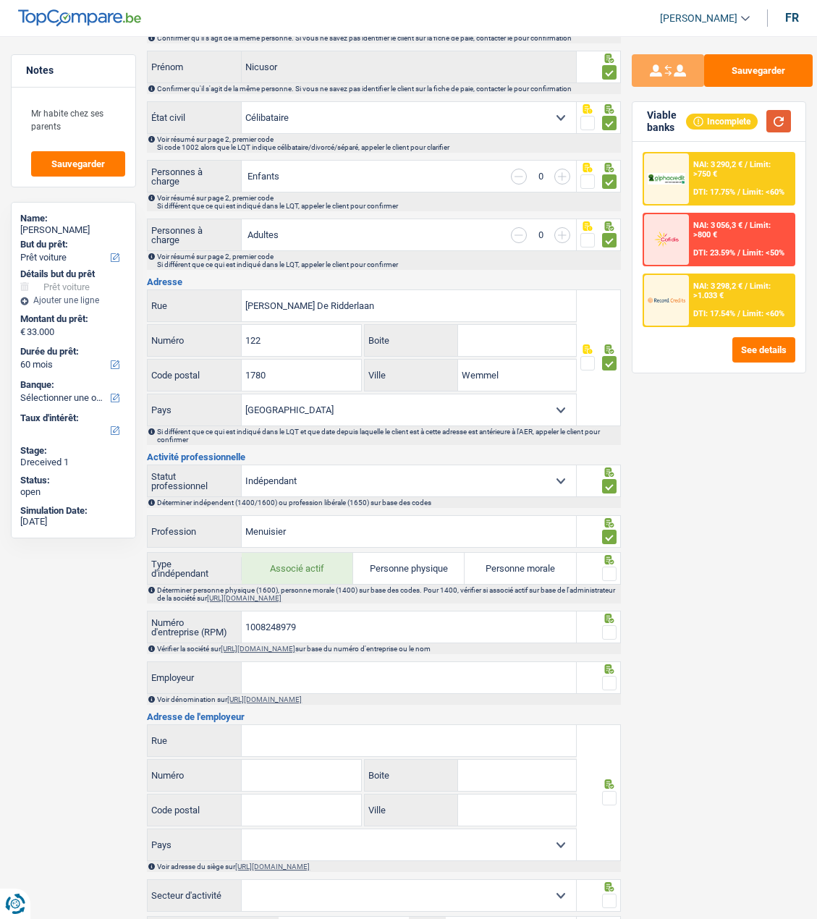
scroll to position [0, 0]
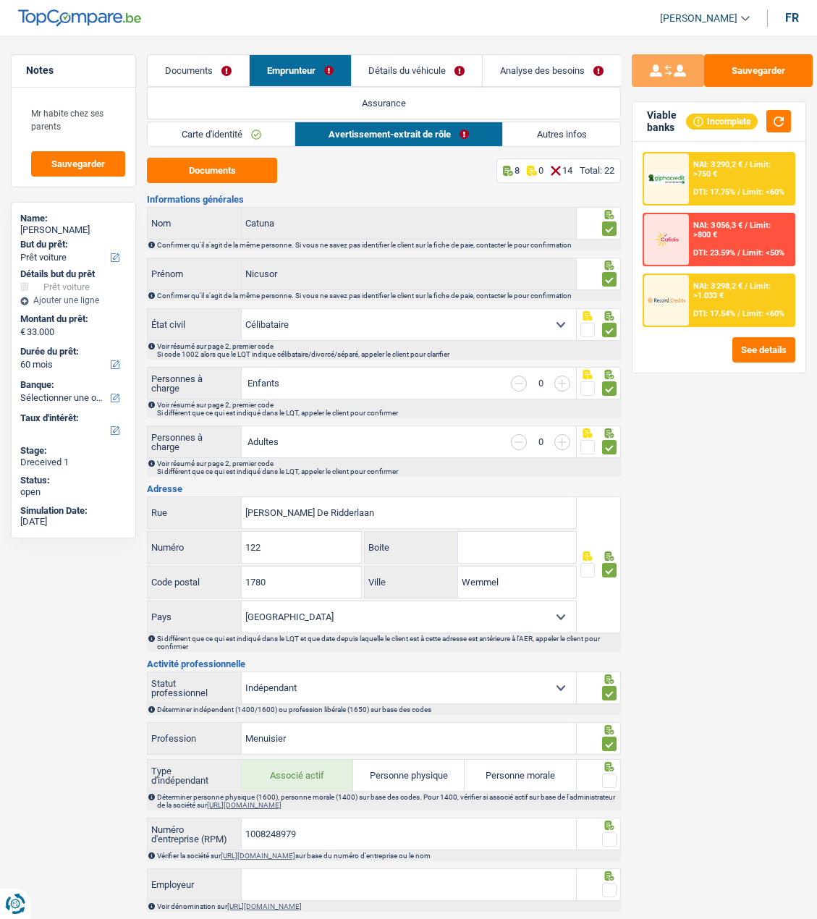
click at [540, 68] on link "Analyse des besoins" at bounding box center [552, 70] width 138 height 31
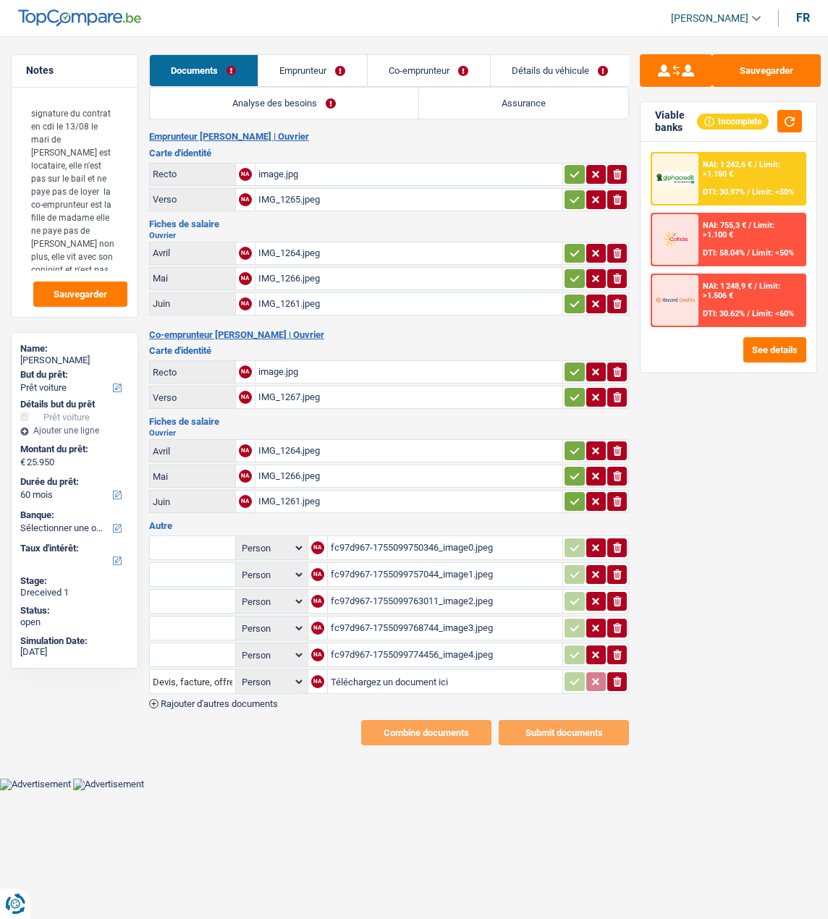
select select "car"
select select "60"
click at [313, 54] on li "Emprunteur" at bounding box center [312, 70] width 109 height 33
click at [311, 62] on link "Emprunteur" at bounding box center [312, 70] width 109 height 31
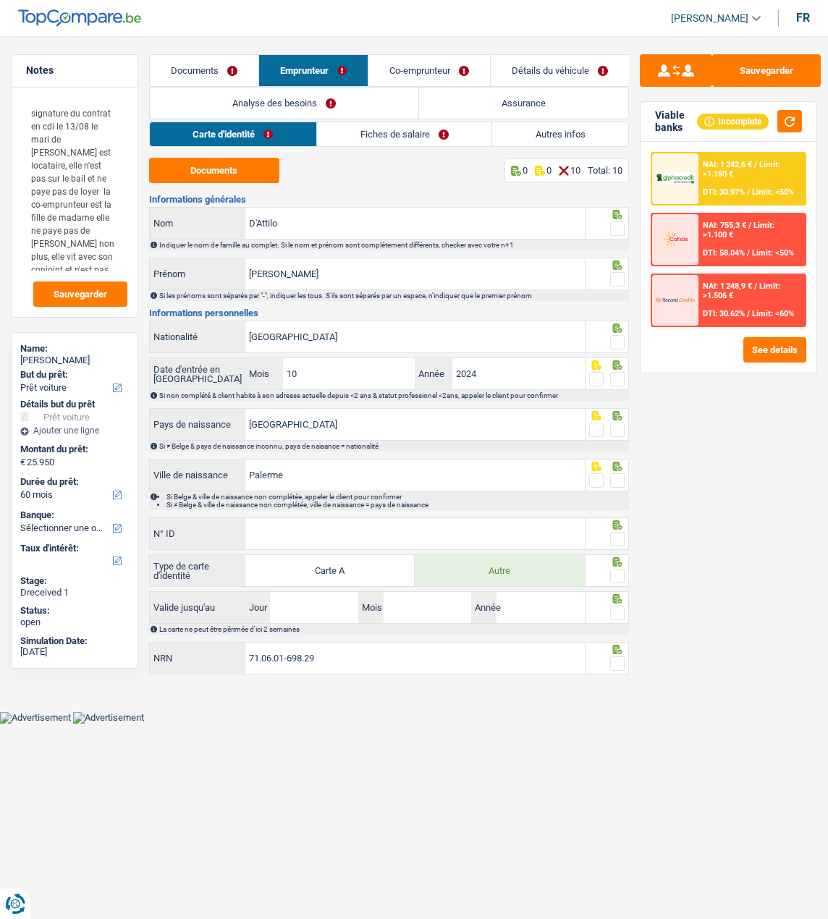
click at [439, 77] on link "Co-emprunteur" at bounding box center [429, 70] width 122 height 31
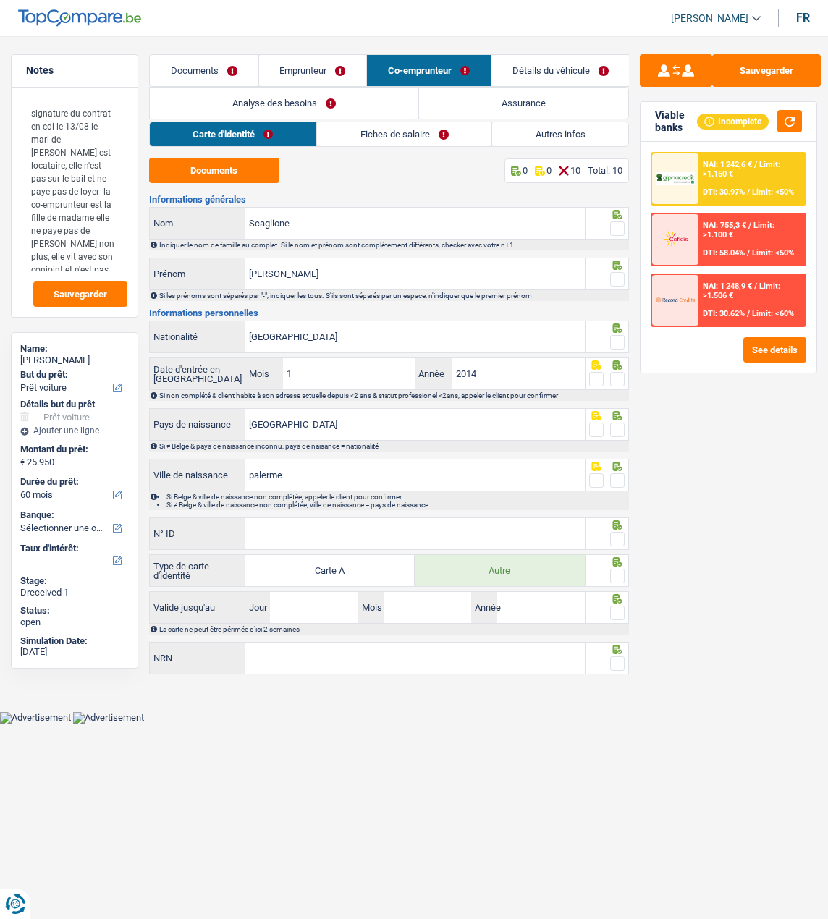
click at [317, 63] on link "Emprunteur" at bounding box center [313, 70] width 108 height 31
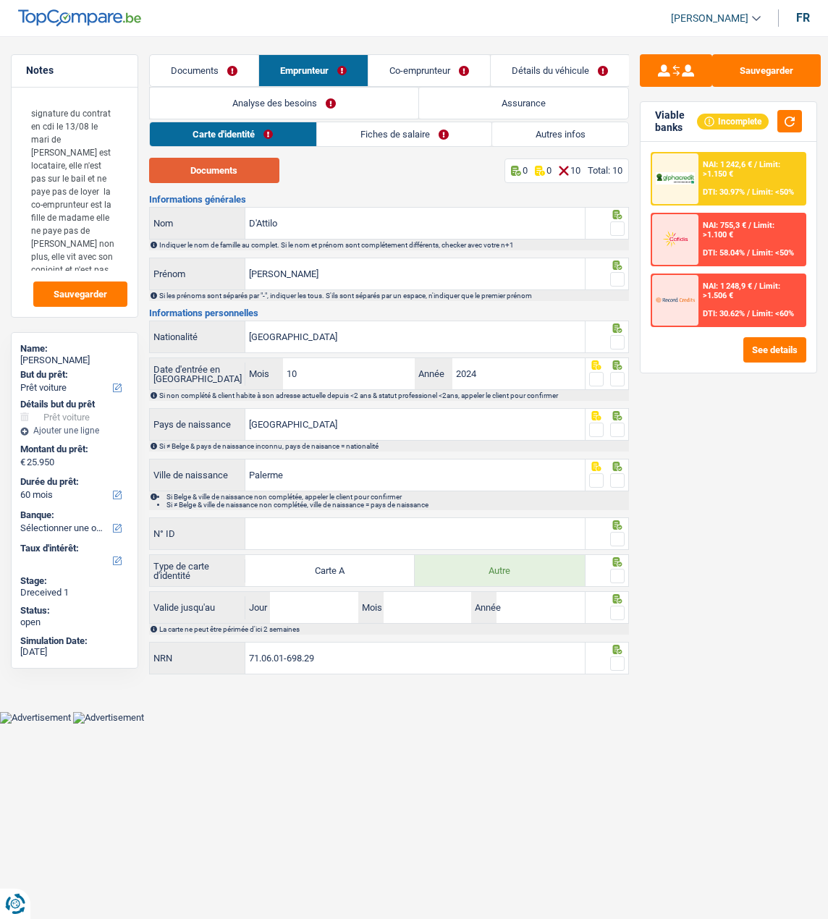
click at [232, 169] on button "Documents" at bounding box center [214, 170] width 130 height 25
click at [443, 67] on link "Co-emprunteur" at bounding box center [429, 70] width 122 height 31
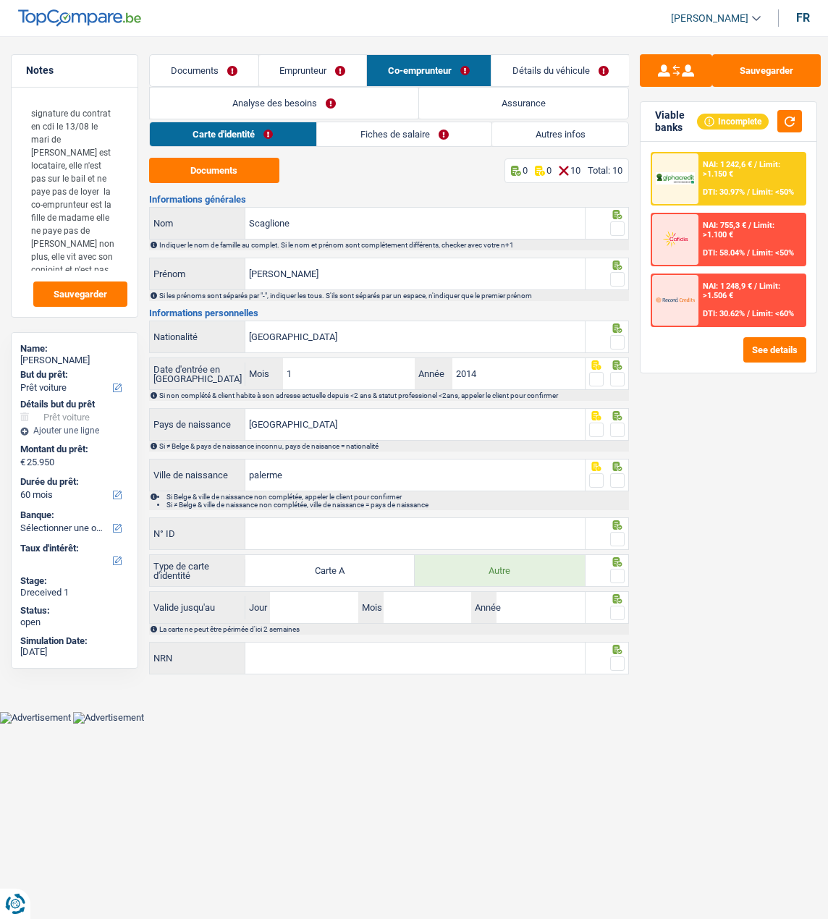
click at [617, 229] on span at bounding box center [617, 228] width 14 height 14
click at [0, 0] on input "radio" at bounding box center [0, 0] width 0 height 0
click at [617, 272] on span at bounding box center [617, 279] width 14 height 14
click at [0, 0] on input "radio" at bounding box center [0, 0] width 0 height 0
click at [620, 335] on span at bounding box center [617, 342] width 14 height 14
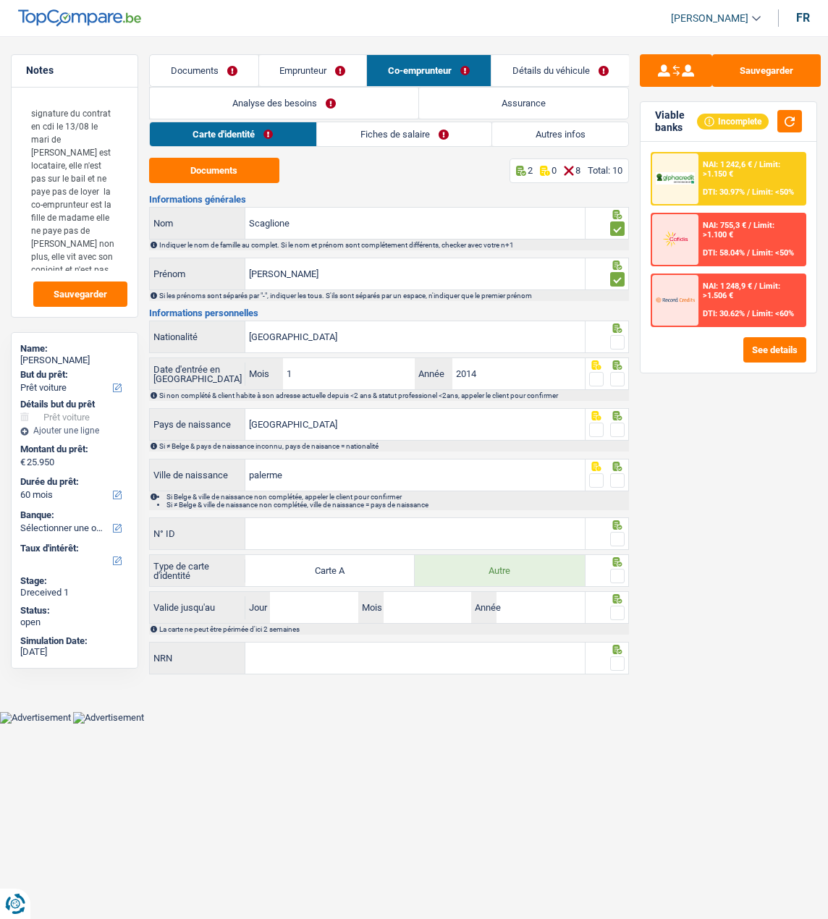
click at [0, 0] on input "radio" at bounding box center [0, 0] width 0 height 0
click at [621, 375] on span at bounding box center [617, 379] width 14 height 14
click at [0, 0] on input "radio" at bounding box center [0, 0] width 0 height 0
click at [636, 431] on div "Sauvegarder Viable banks Incomplete NAI: 1 242,6 € / Limit: >1.150 € DTI: 30.97…" at bounding box center [728, 473] width 199 height 838
click at [620, 425] on span at bounding box center [617, 430] width 14 height 14
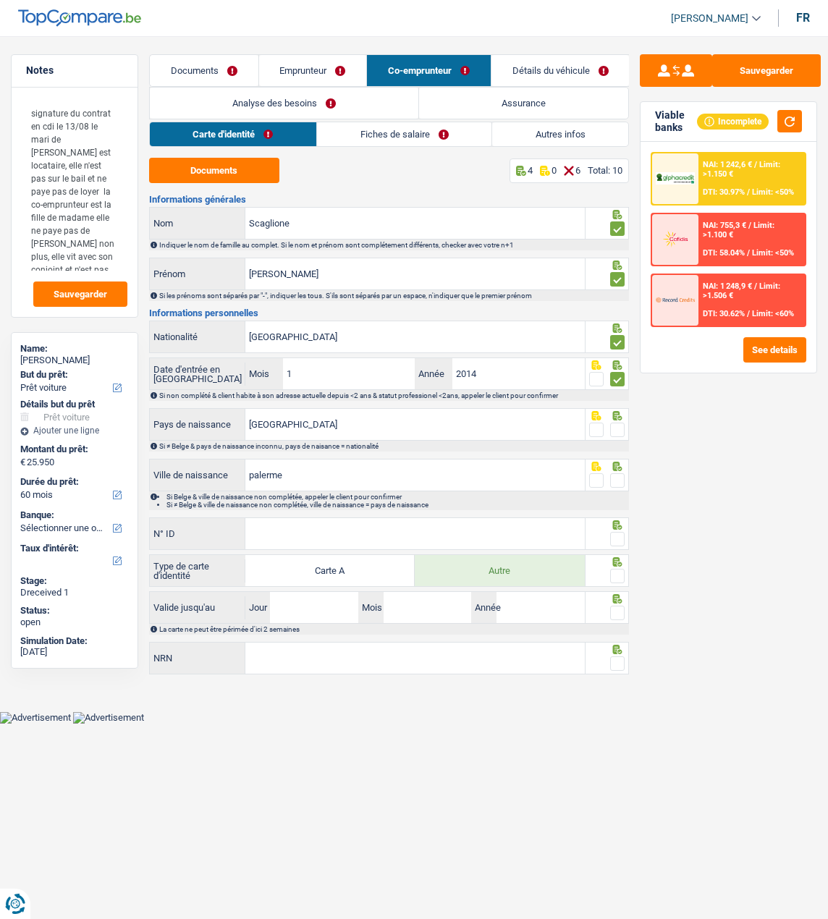
click at [0, 0] on input "radio" at bounding box center [0, 0] width 0 height 0
click at [617, 484] on span at bounding box center [617, 480] width 14 height 14
click at [0, 0] on input "radio" at bounding box center [0, 0] width 0 height 0
click at [478, 528] on input "N° ID" at bounding box center [414, 533] width 339 height 31
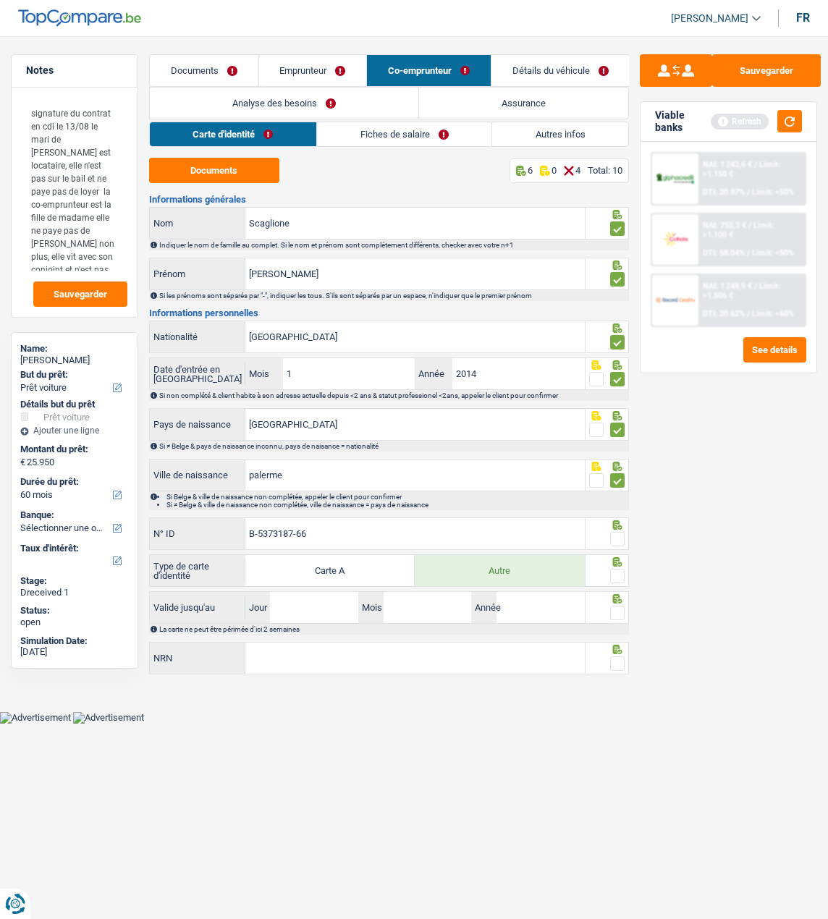
type input "B-5373187-66"
click at [617, 535] on span at bounding box center [617, 539] width 14 height 14
click at [0, 0] on input "radio" at bounding box center [0, 0] width 0 height 0
click at [621, 575] on span at bounding box center [617, 576] width 14 height 14
click at [0, 0] on input "radio" at bounding box center [0, 0] width 0 height 0
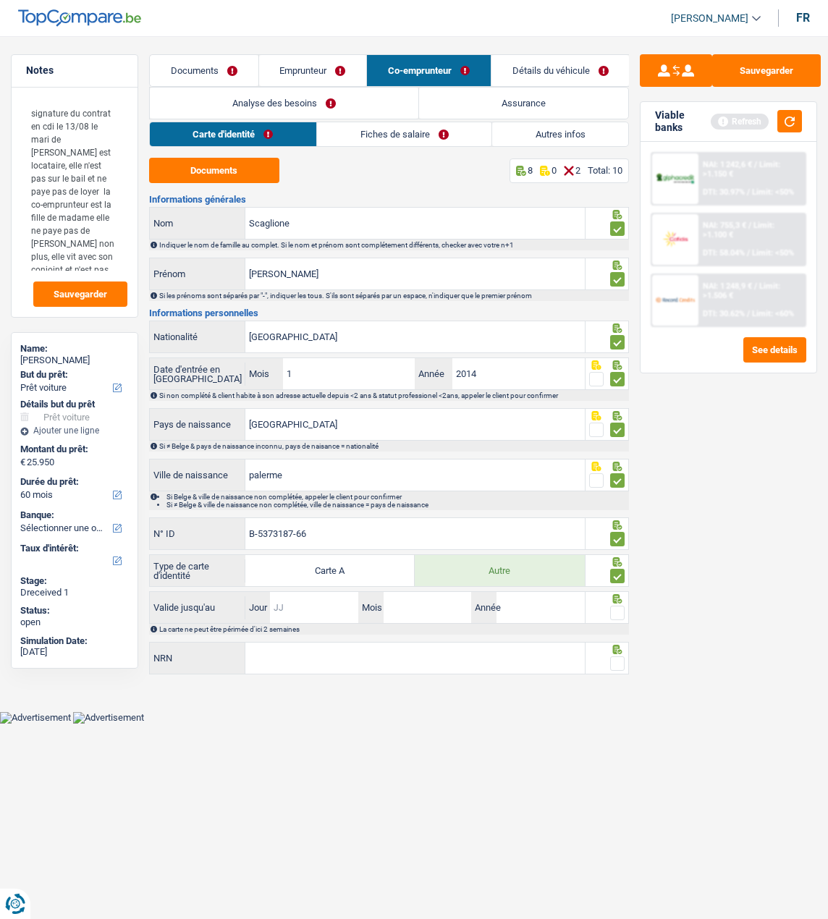
click at [293, 604] on input "Jour" at bounding box center [314, 607] width 88 height 31
type input "03"
type input "04"
type input "2033"
click at [615, 607] on span at bounding box center [617, 613] width 14 height 14
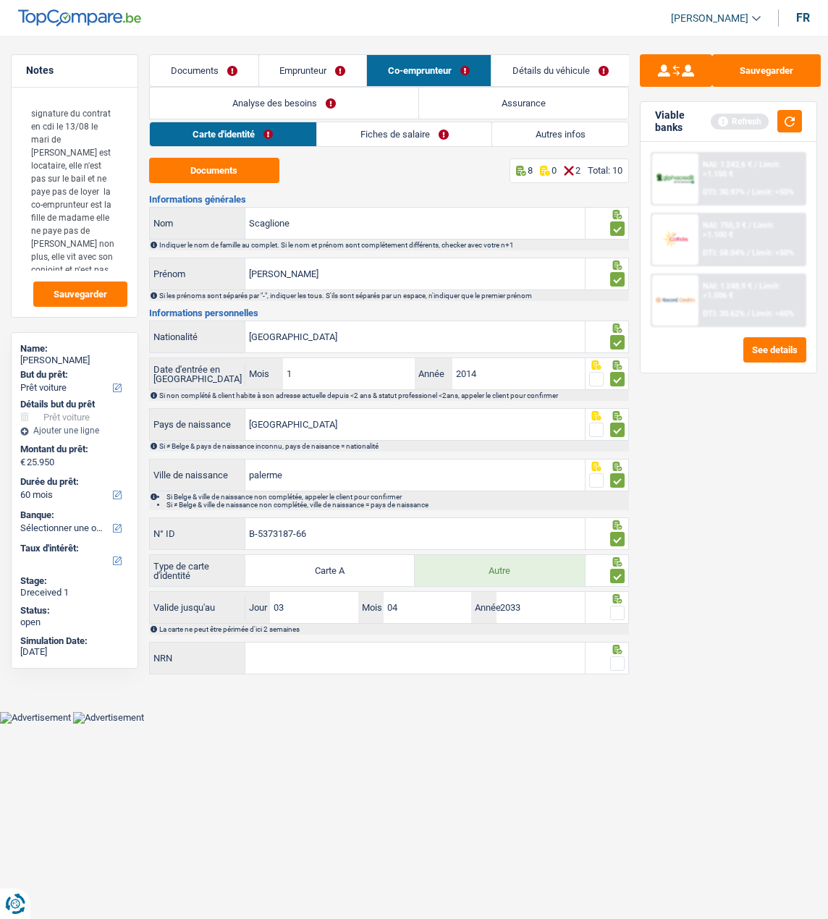
click at [0, 0] on input "radio" at bounding box center [0, 0] width 0 height 0
click at [383, 672] on div "NRN Tous les champs sont obligatoires. Veuillez fournir une réponse plus longue" at bounding box center [367, 659] width 436 height 35
click at [388, 659] on input "NRN" at bounding box center [414, 658] width 339 height 31
type input "93.10.17-458.85"
click at [620, 658] on span at bounding box center [617, 664] width 14 height 14
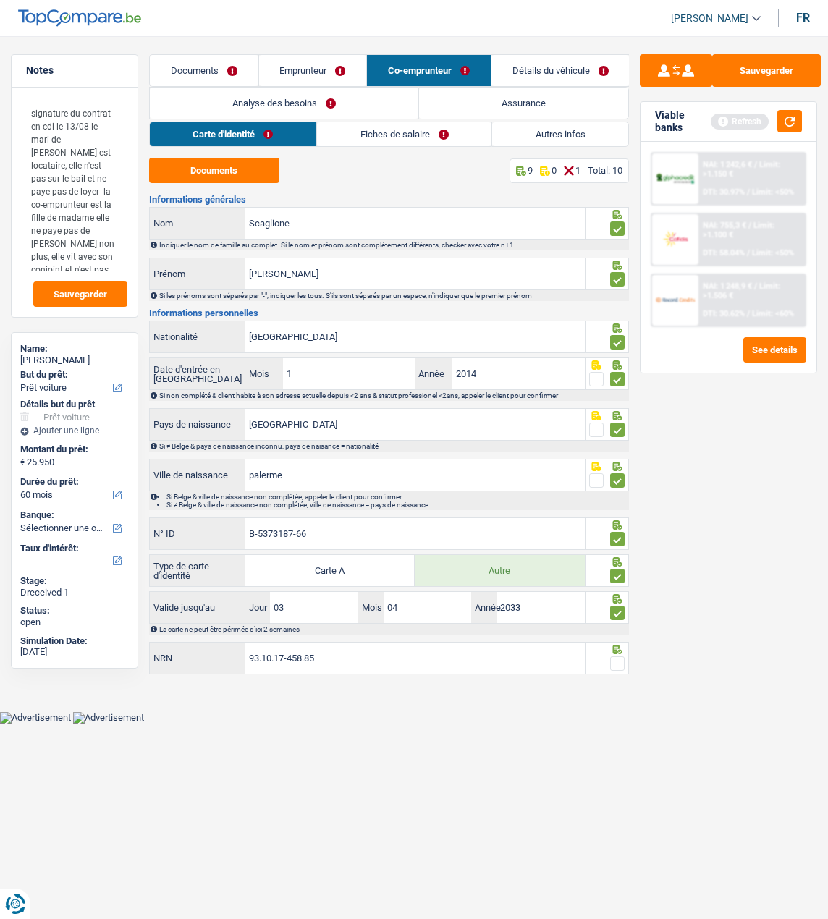
click at [0, 0] on input "radio" at bounding box center [0, 0] width 0 height 0
click at [388, 132] on link "Fiches de salaire" at bounding box center [405, 134] width 174 height 24
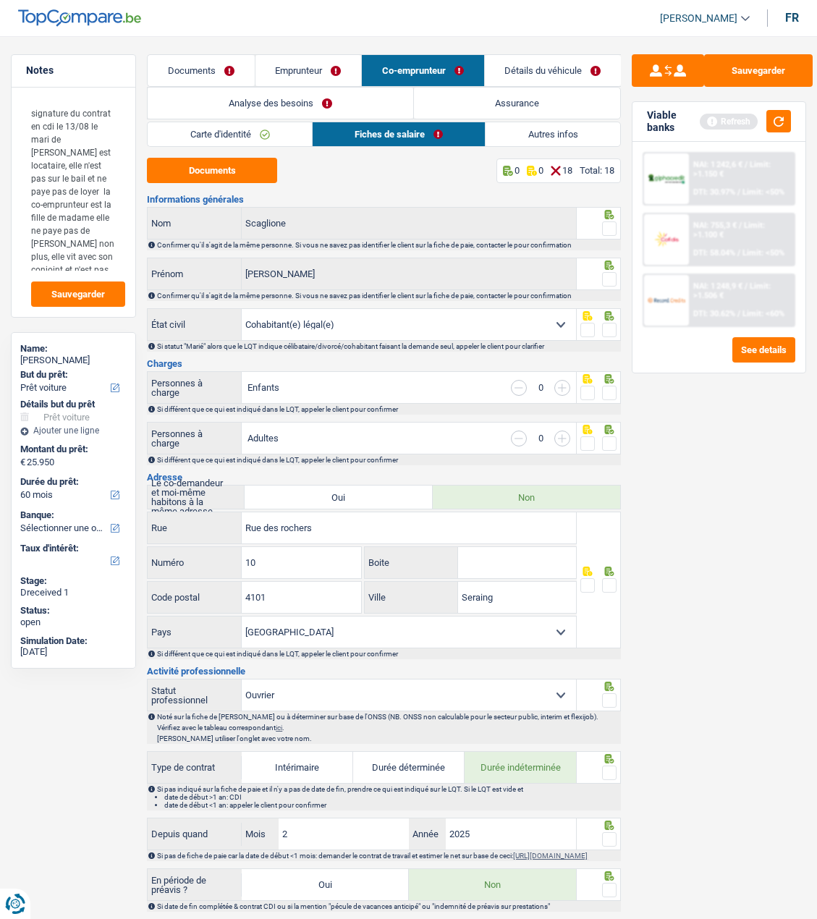
click at [612, 227] on span at bounding box center [609, 228] width 14 height 14
click at [0, 0] on input "radio" at bounding box center [0, 0] width 0 height 0
click at [605, 272] on span at bounding box center [609, 279] width 14 height 14
click at [0, 0] on input "radio" at bounding box center [0, 0] width 0 height 0
click at [607, 326] on span at bounding box center [609, 330] width 14 height 14
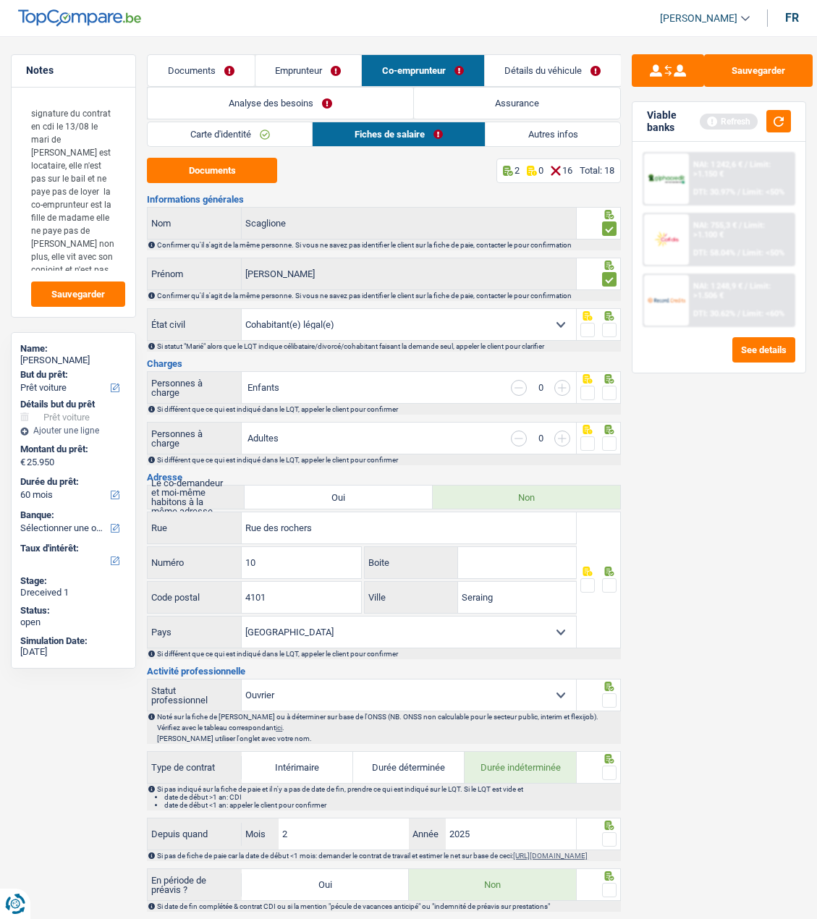
click at [0, 0] on input "radio" at bounding box center [0, 0] width 0 height 0
drag, startPoint x: 612, startPoint y: 391, endPoint x: 610, endPoint y: 398, distance: 7.4
click at [611, 391] on span at bounding box center [609, 393] width 14 height 14
click at [0, 0] on input "radio" at bounding box center [0, 0] width 0 height 0
click at [608, 440] on span at bounding box center [609, 443] width 14 height 14
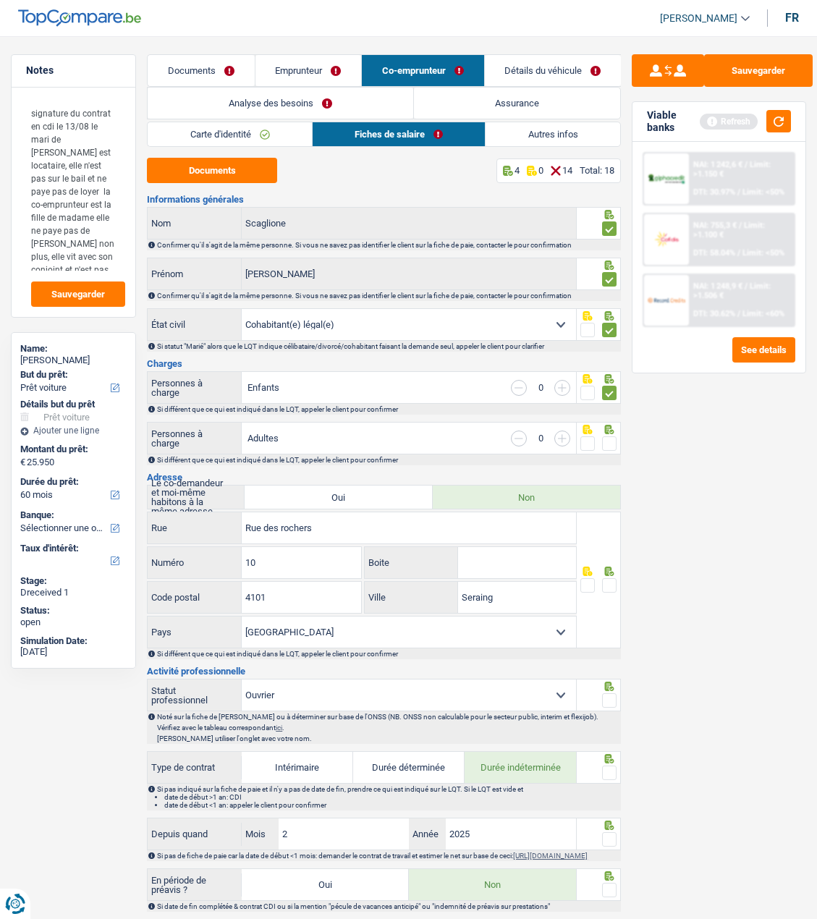
click at [0, 0] on input "radio" at bounding box center [0, 0] width 0 height 0
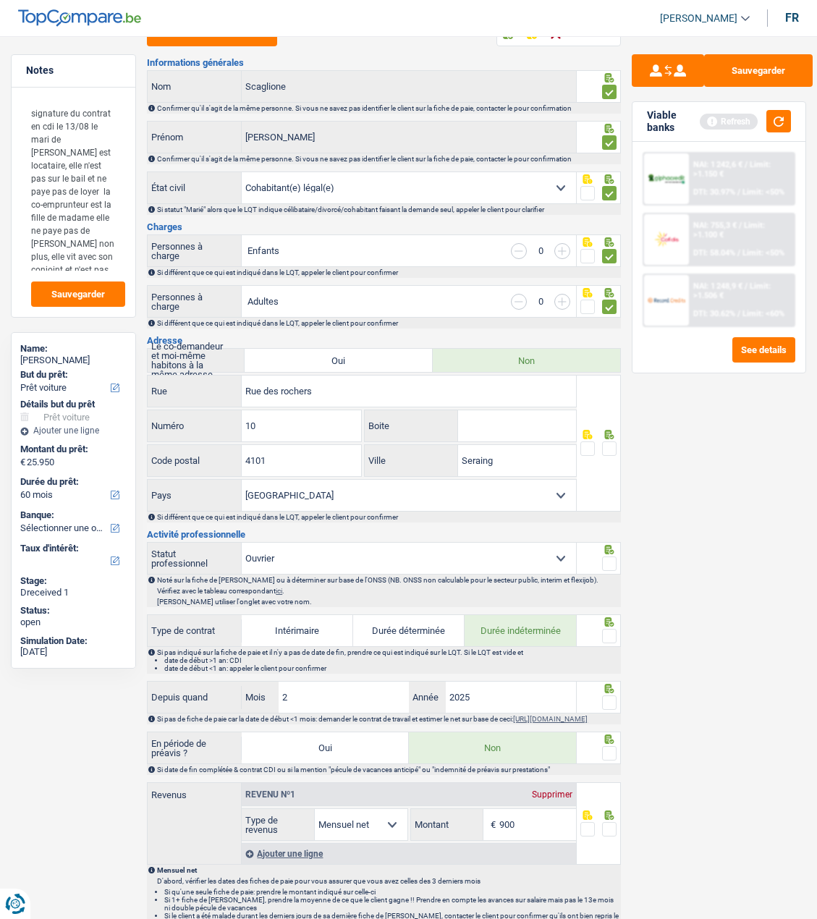
scroll to position [145, 0]
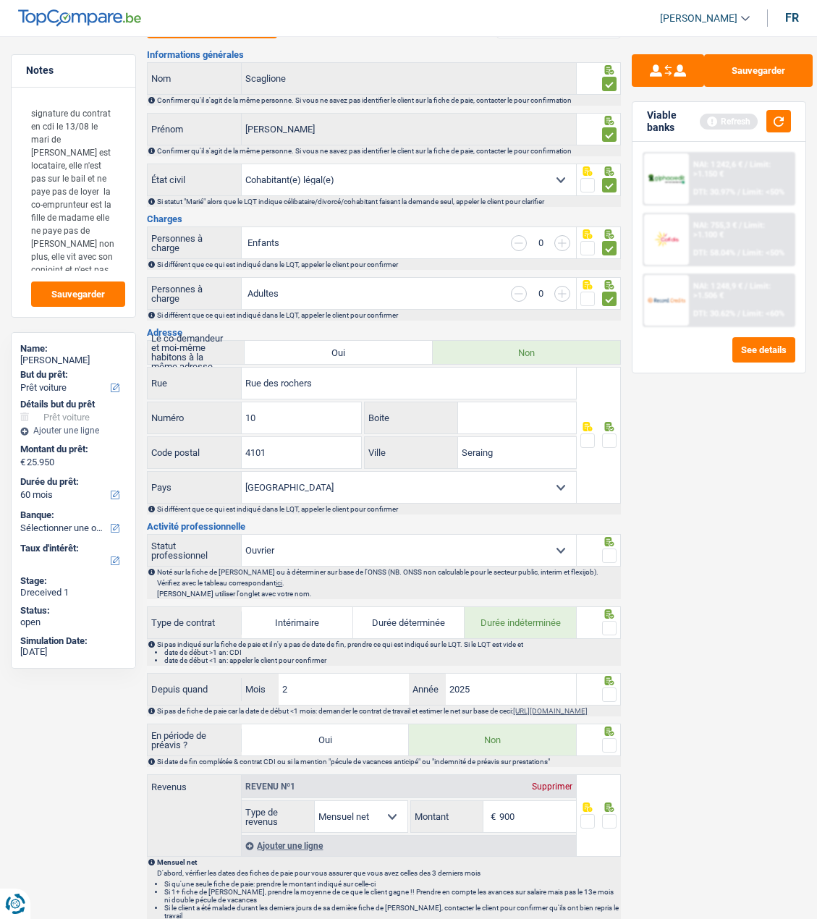
click at [606, 436] on span at bounding box center [609, 441] width 14 height 14
click at [0, 0] on input "radio" at bounding box center [0, 0] width 0 height 0
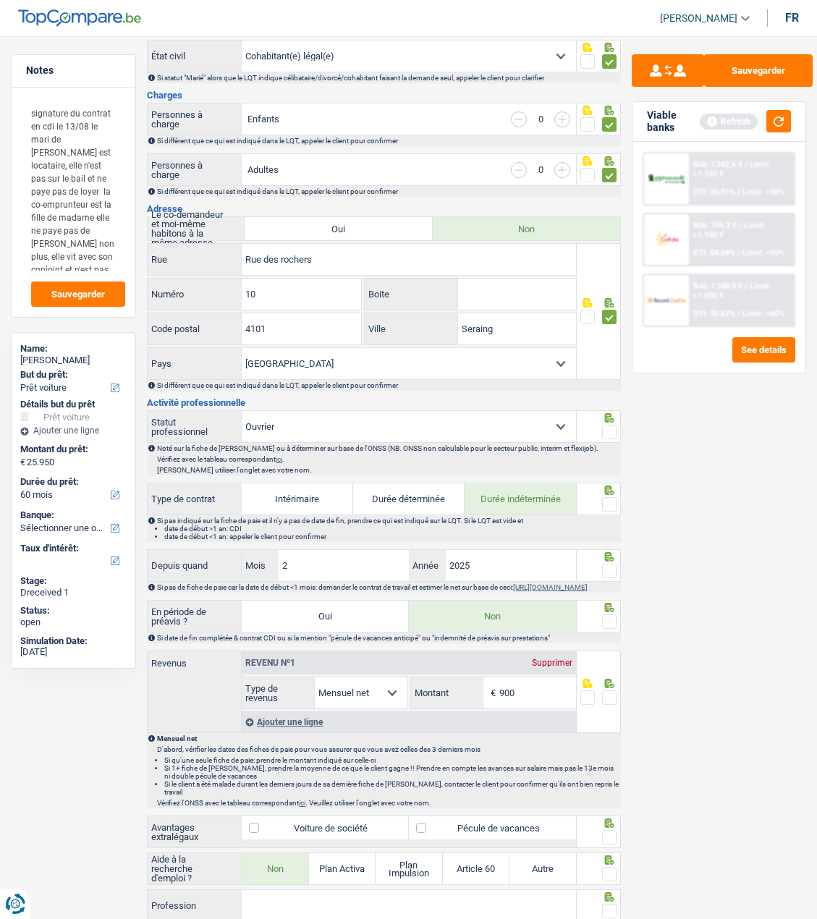
scroll to position [290, 0]
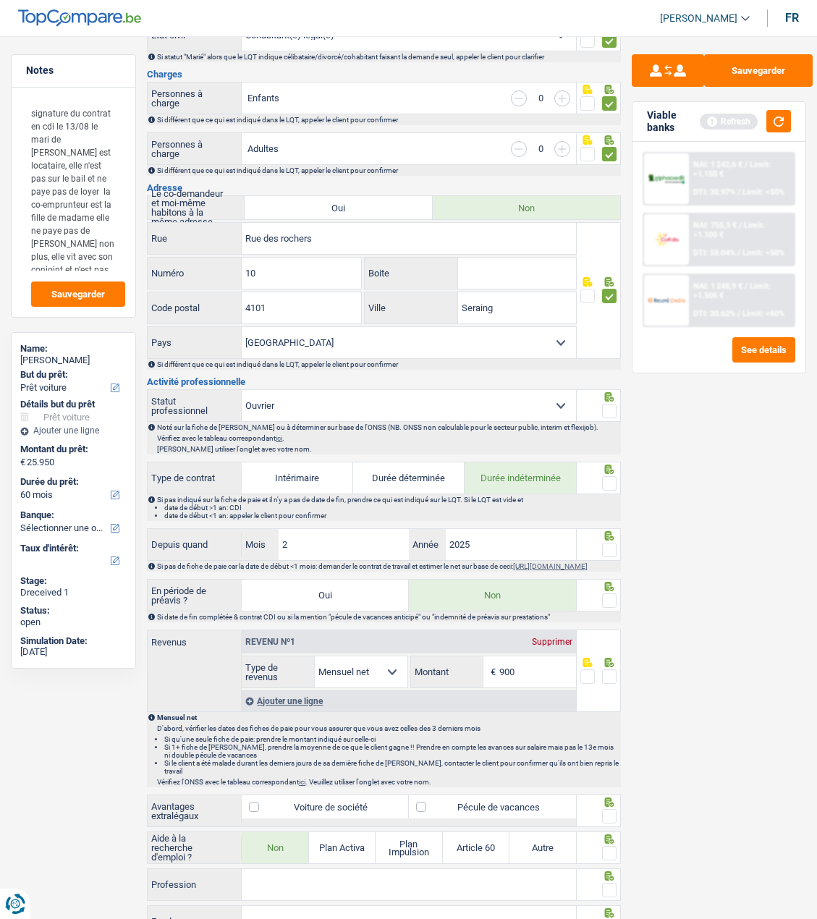
drag, startPoint x: 614, startPoint y: 400, endPoint x: 609, endPoint y: 407, distance: 8.4
click at [612, 402] on div at bounding box center [609, 411] width 14 height 18
click at [609, 411] on span at bounding box center [609, 411] width 14 height 14
click at [0, 0] on input "radio" at bounding box center [0, 0] width 0 height 0
click at [607, 475] on div at bounding box center [609, 484] width 14 height 18
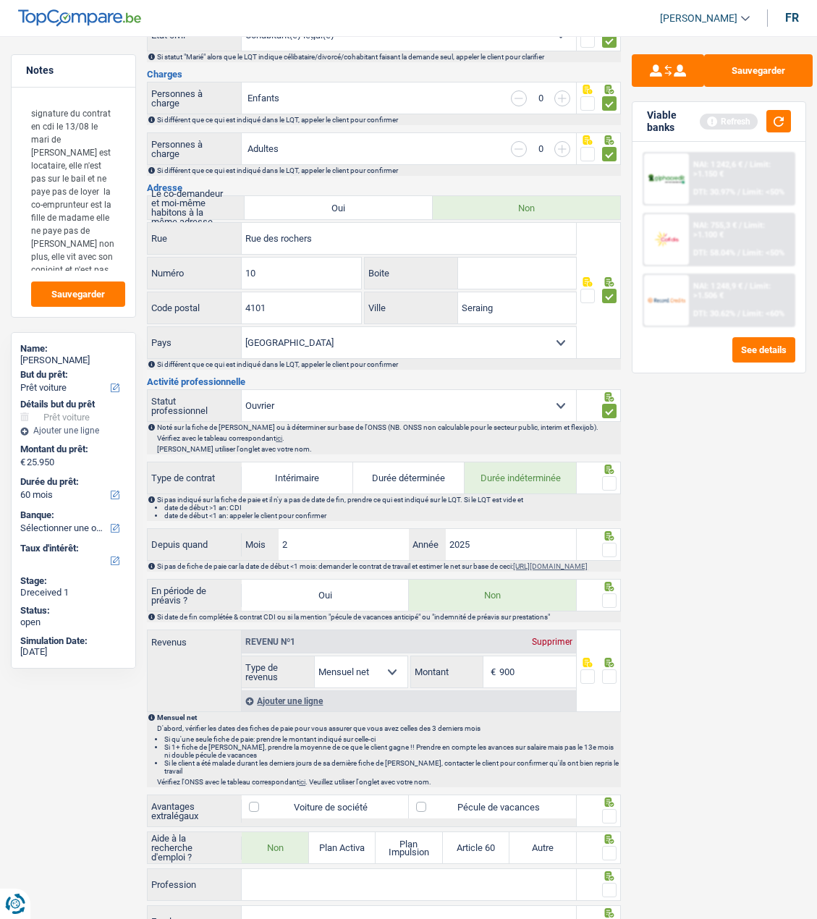
click at [607, 480] on span at bounding box center [609, 483] width 14 height 14
click at [0, 0] on input "radio" at bounding box center [0, 0] width 0 height 0
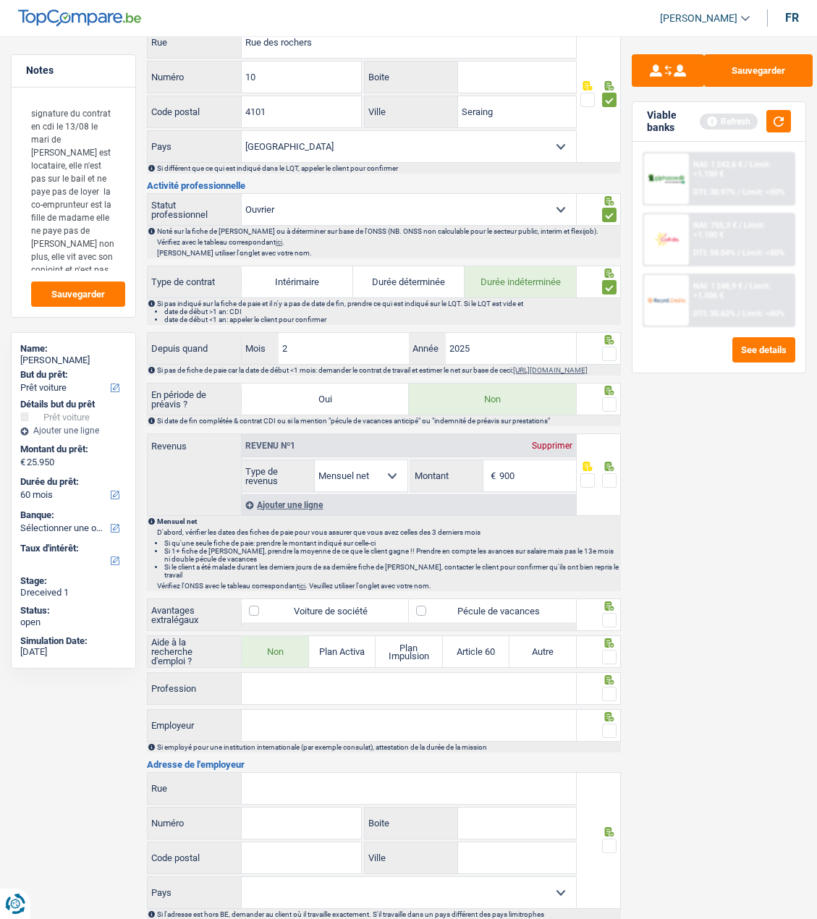
scroll to position [507, 0]
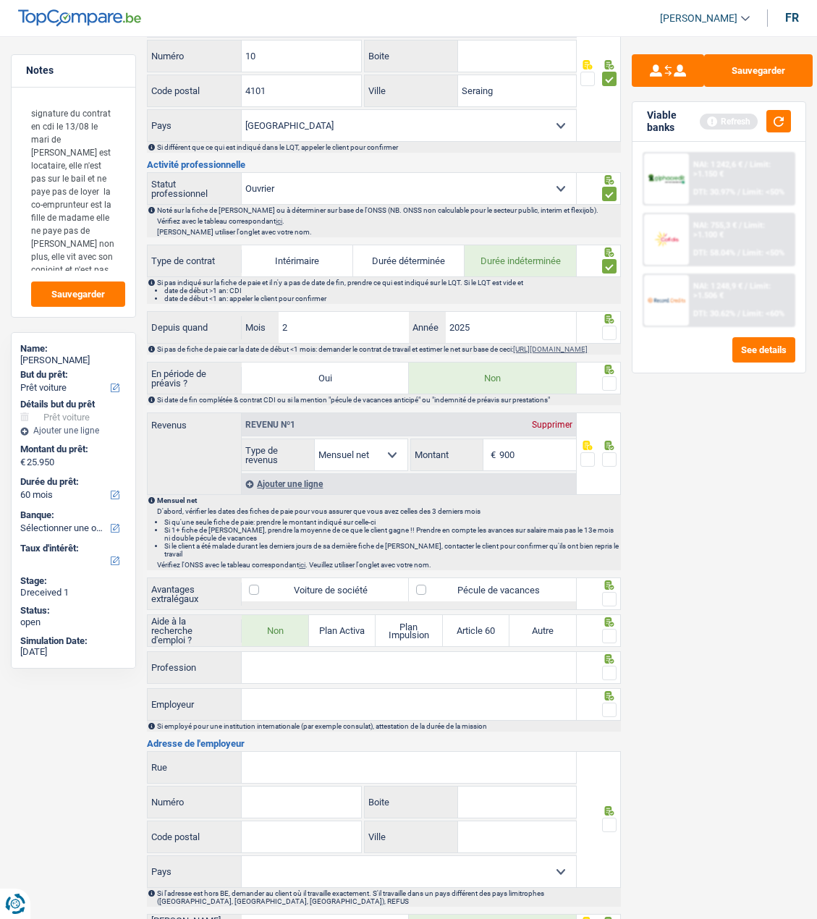
click at [611, 335] on span at bounding box center [609, 333] width 14 height 14
click at [0, 0] on input "radio" at bounding box center [0, 0] width 0 height 0
drag, startPoint x: 608, startPoint y: 387, endPoint x: 607, endPoint y: 426, distance: 39.1
click at [608, 391] on span at bounding box center [609, 383] width 14 height 14
click at [0, 0] on input "radio" at bounding box center [0, 0] width 0 height 0
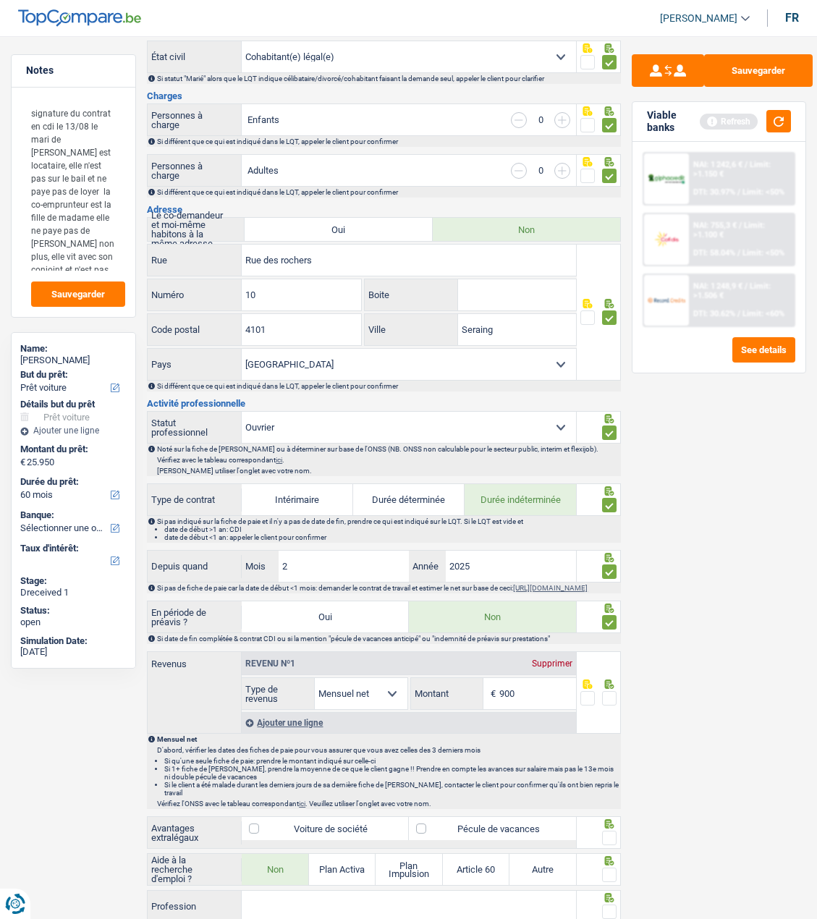
scroll to position [0, 0]
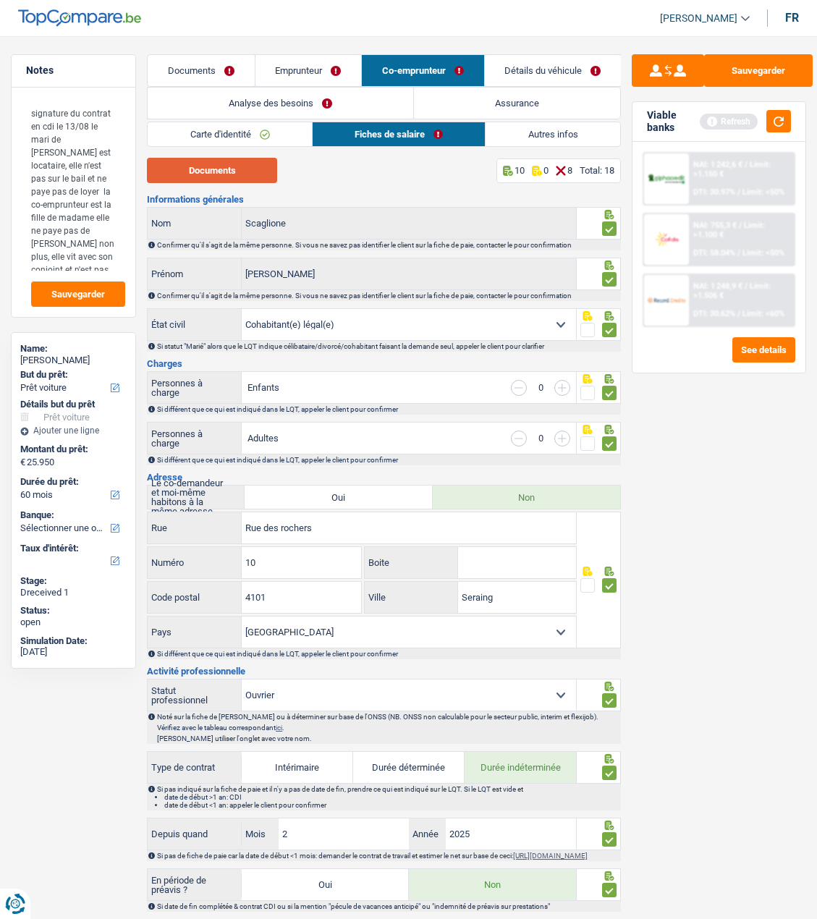
click at [237, 175] on button "Documents" at bounding box center [212, 170] width 130 height 25
click at [303, 75] on link "Emprunteur" at bounding box center [309, 70] width 106 height 31
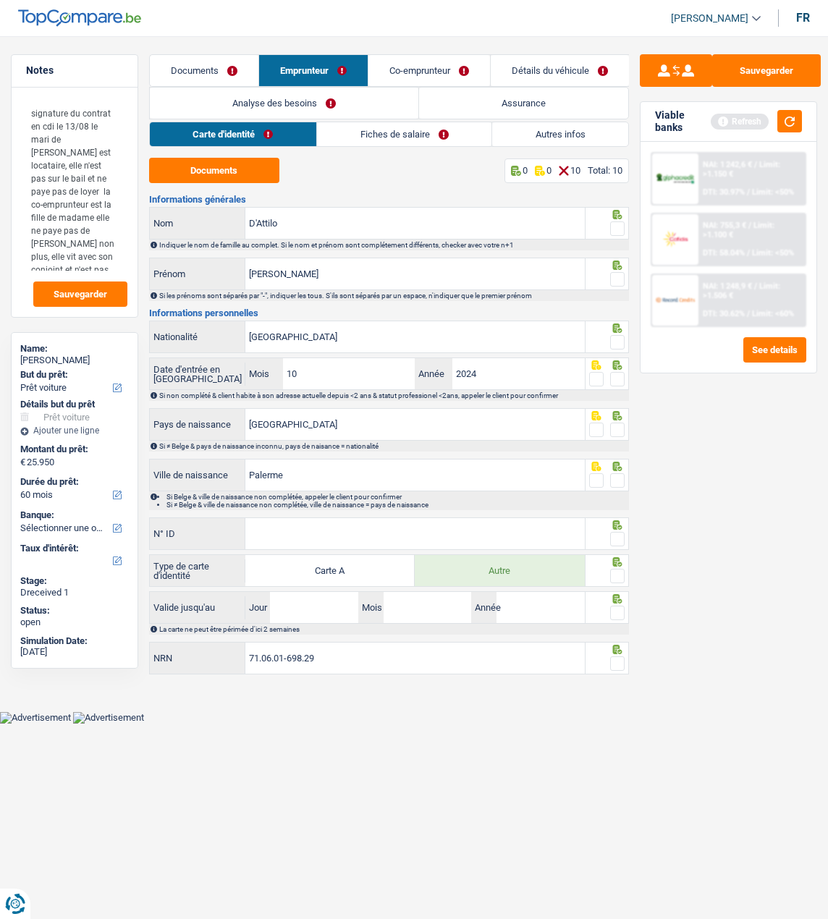
click at [393, 137] on link "Fiches de salaire" at bounding box center [404, 134] width 174 height 24
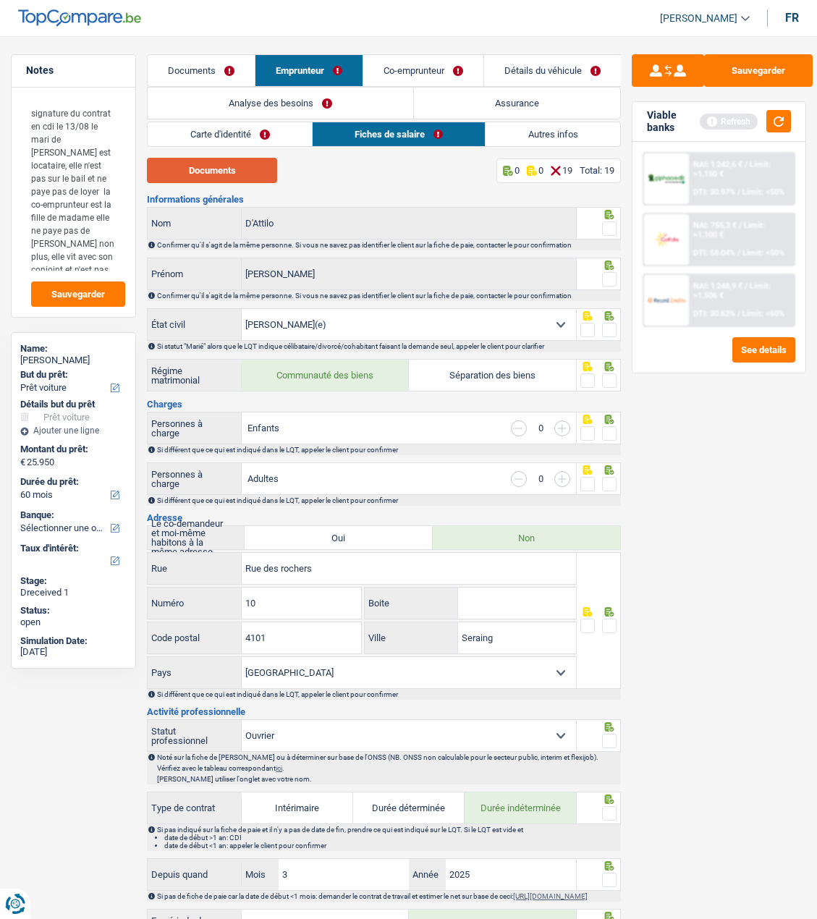
click at [225, 173] on button "Documents" at bounding box center [212, 170] width 130 height 25
